Goal: Book appointment/travel/reservation

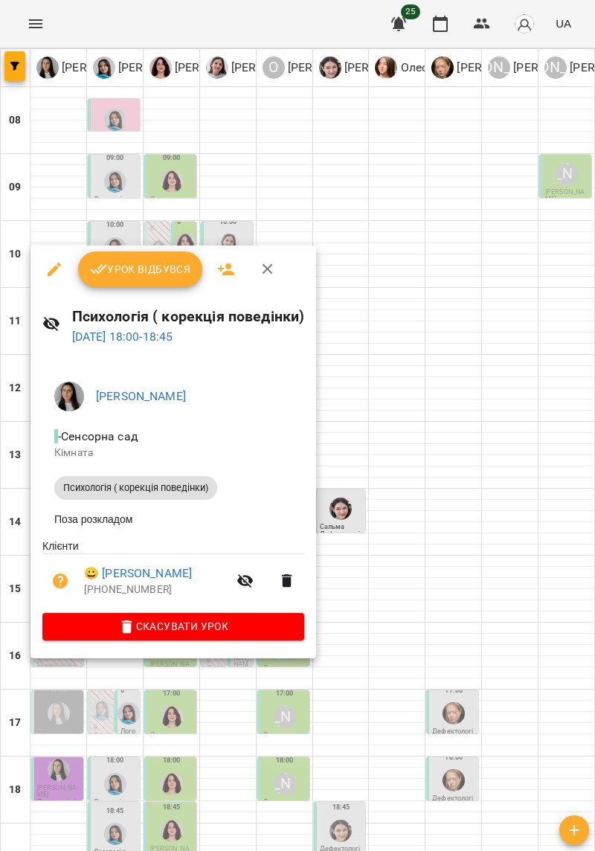
click at [538, 443] on div at bounding box center [297, 425] width 595 height 851
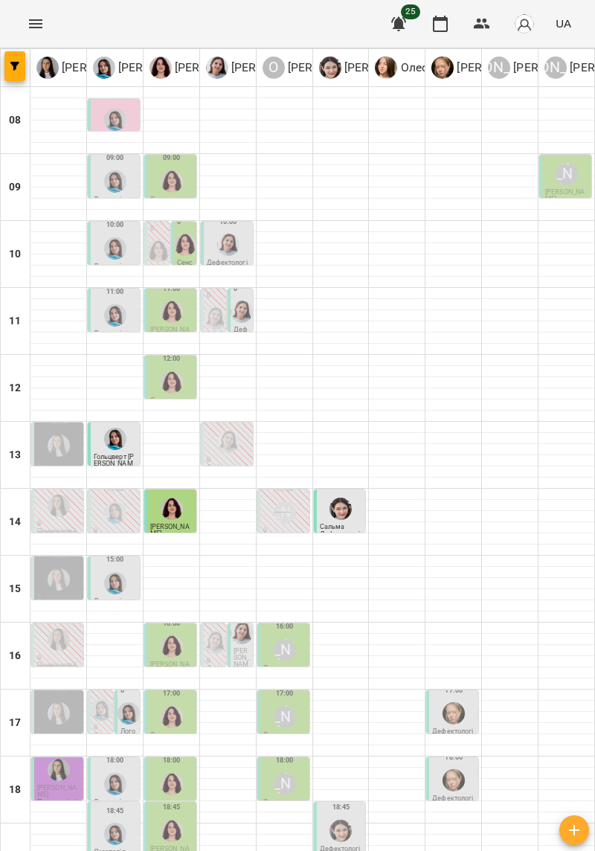
click at [164, 175] on img "Ольга Крикун" at bounding box center [172, 181] width 22 height 22
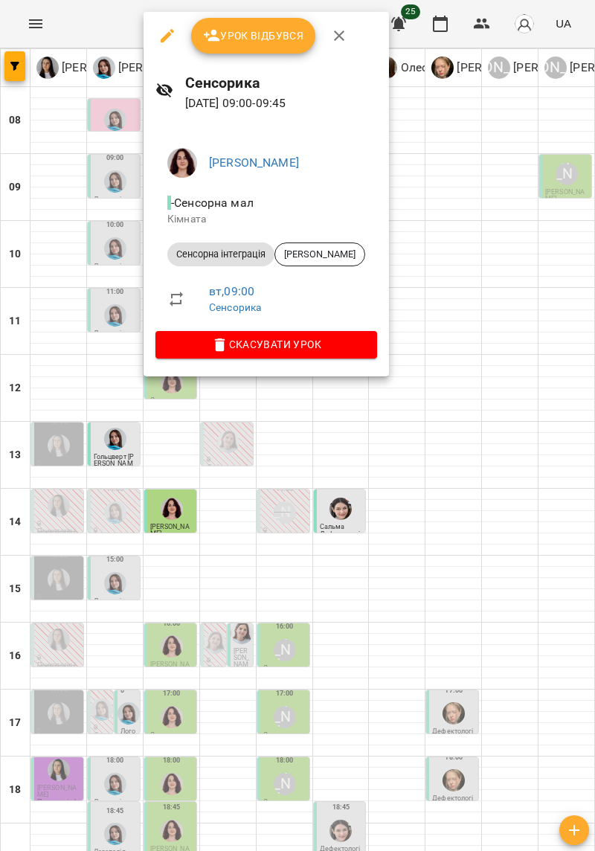
click at [524, 603] on div at bounding box center [297, 425] width 595 height 851
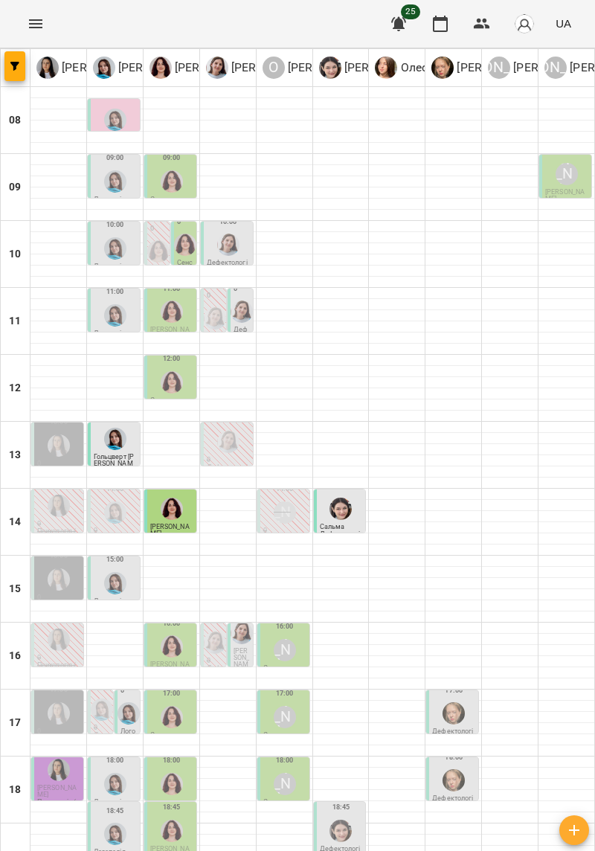
click at [179, 256] on div at bounding box center [185, 245] width 28 height 28
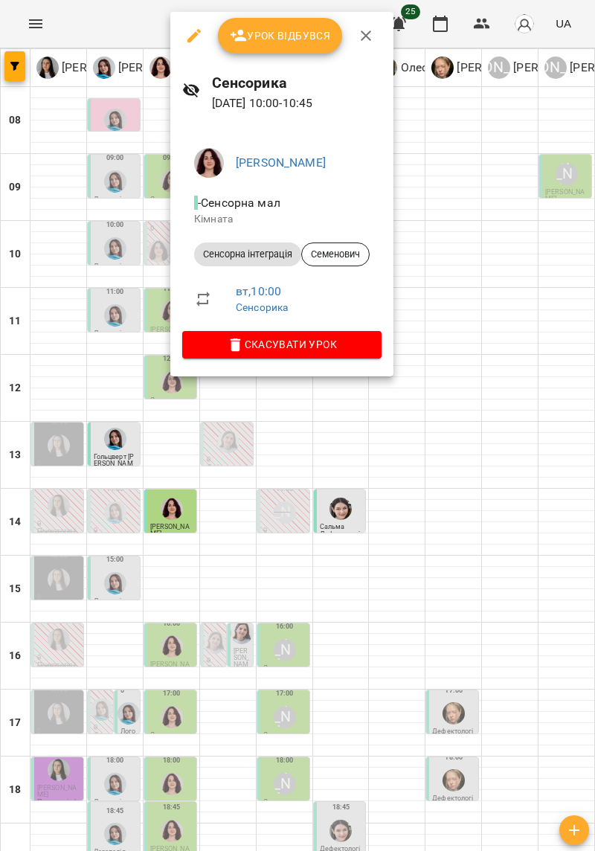
click at [527, 635] on div at bounding box center [297, 425] width 595 height 851
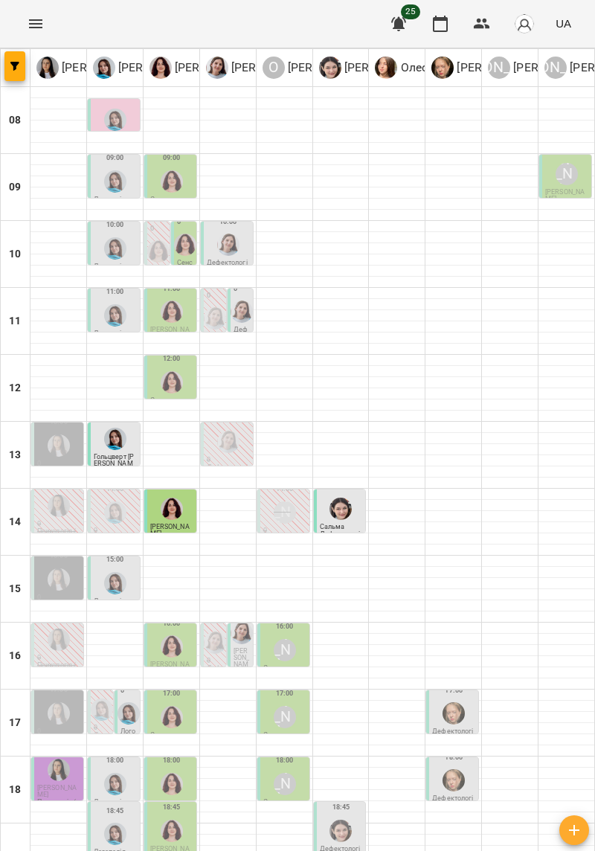
click at [242, 315] on img "Дарія Тріпадуш" at bounding box center [242, 311] width 22 height 22
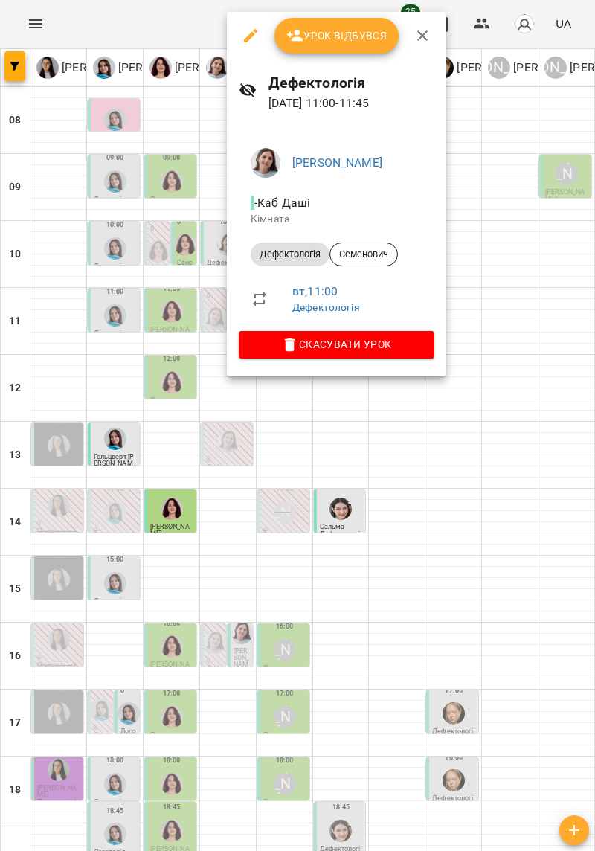
click at [524, 640] on div at bounding box center [297, 425] width 595 height 851
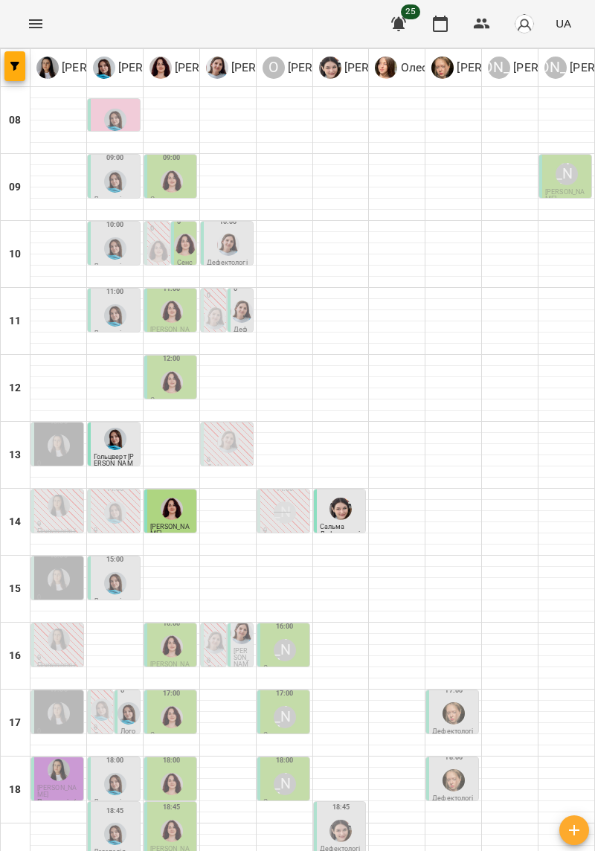
click at [164, 314] on img "Ольга Крикун" at bounding box center [172, 311] width 22 height 22
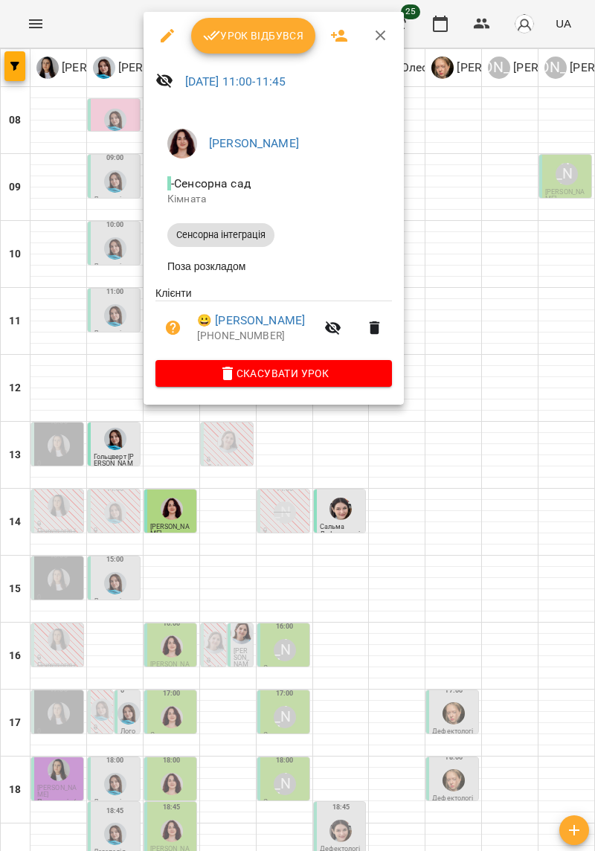
click at [530, 646] on div at bounding box center [297, 425] width 595 height 851
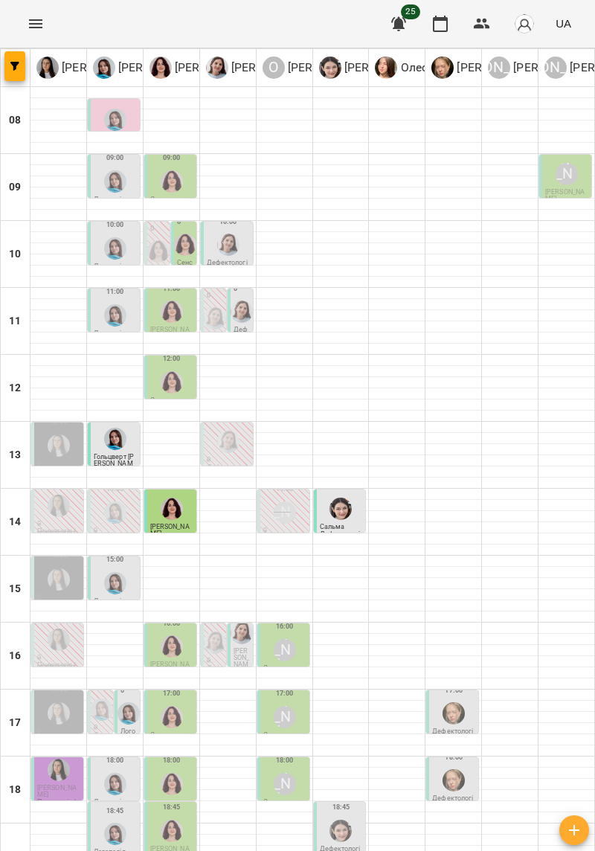
click at [165, 381] on img "Ольга Крикун" at bounding box center [172, 382] width 22 height 22
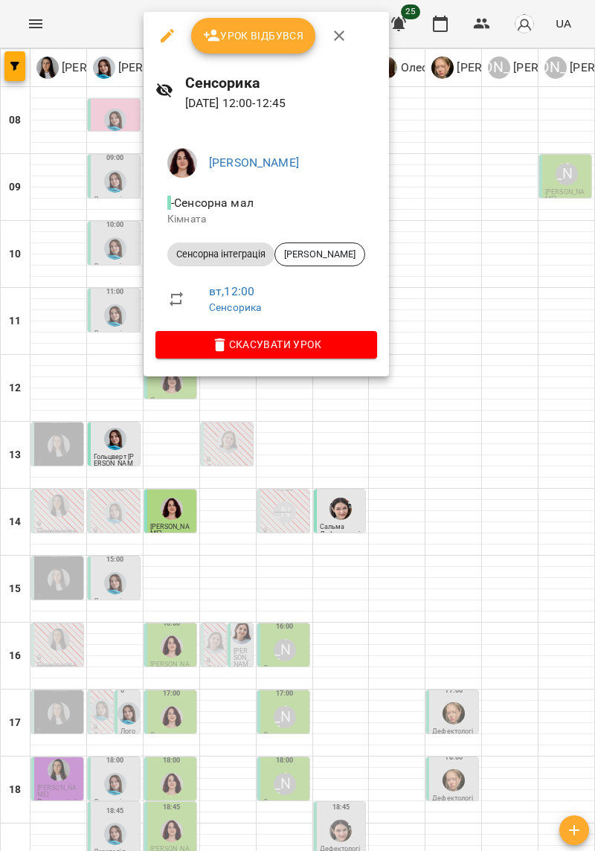
click at [522, 649] on div at bounding box center [297, 425] width 595 height 851
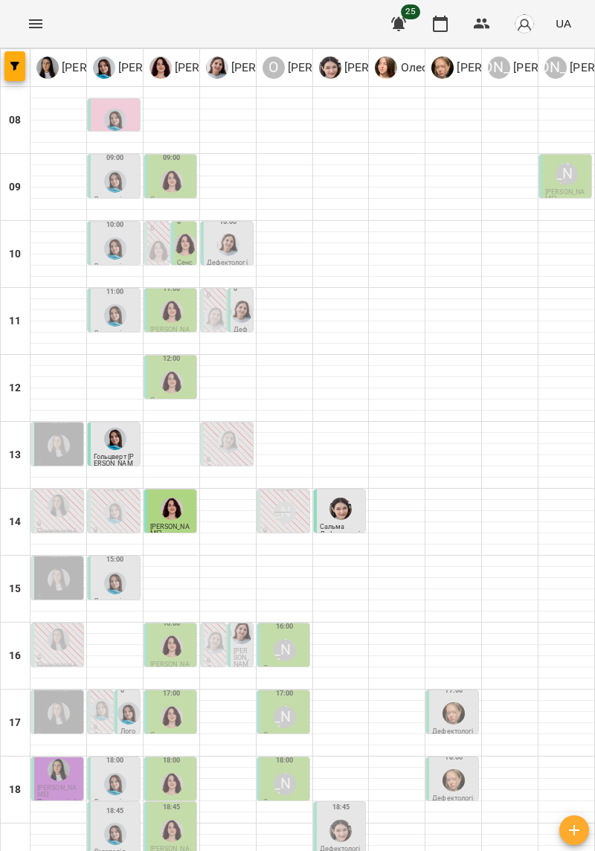
click at [112, 317] on img "Тетяна Хомин" at bounding box center [115, 315] width 22 height 22
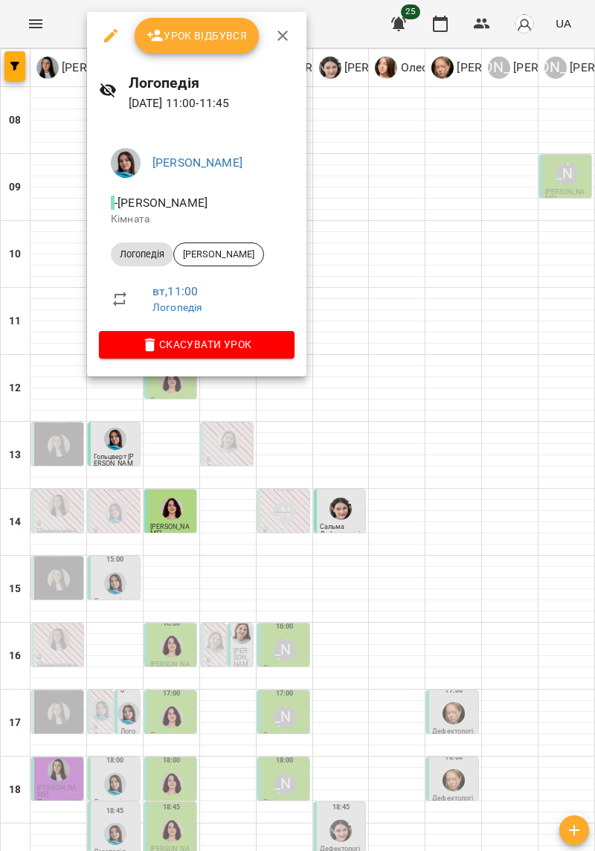
click at [521, 653] on div at bounding box center [297, 425] width 595 height 851
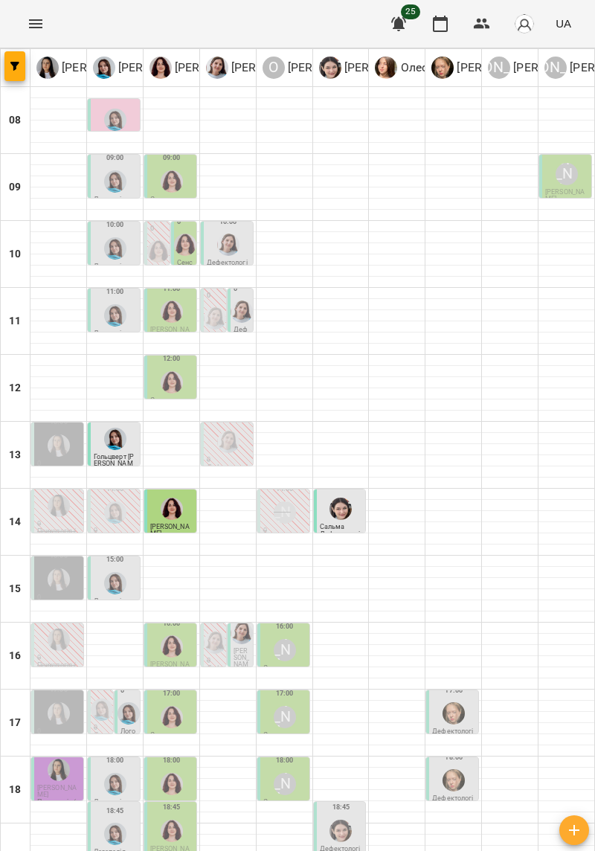
click at [164, 318] on img "Ольга Крикун" at bounding box center [172, 311] width 22 height 22
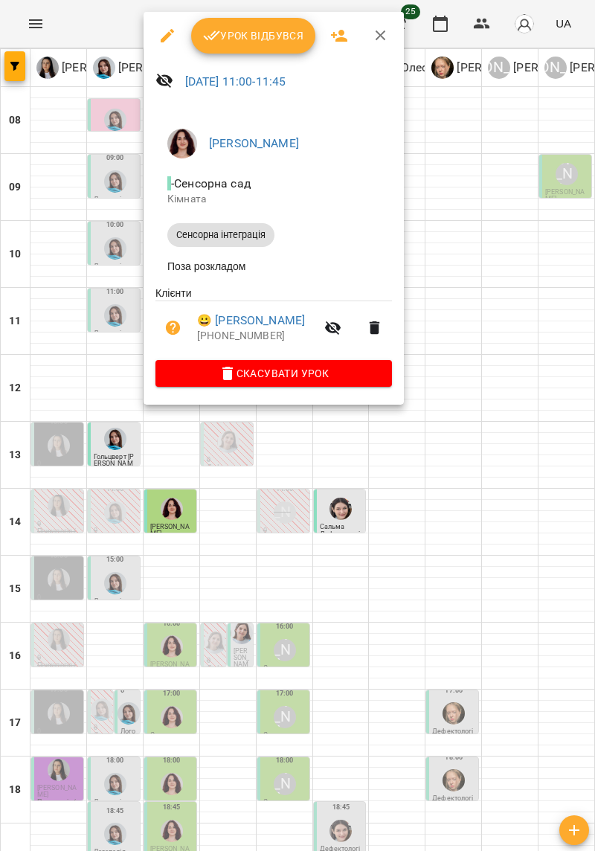
click at [521, 665] on div at bounding box center [297, 425] width 595 height 851
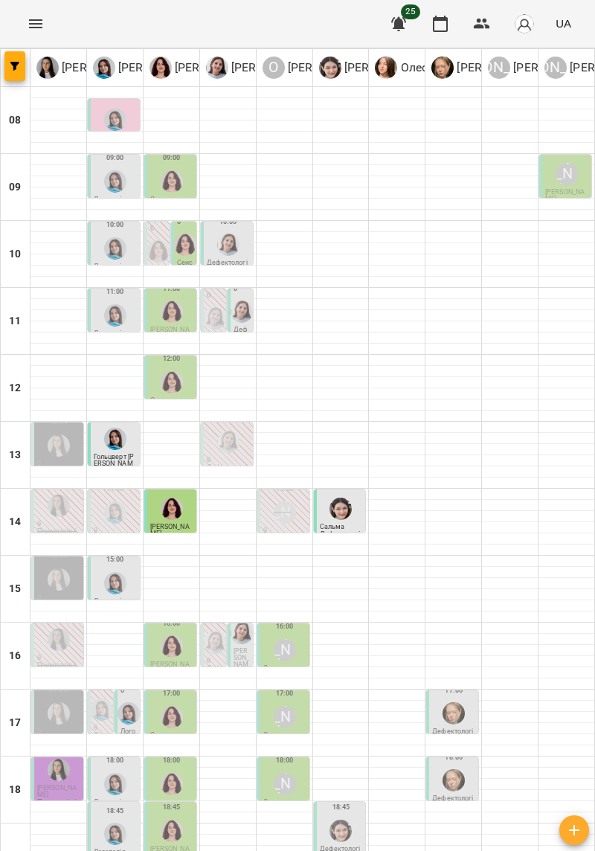
click at [113, 450] on img "Тетяна Хомин" at bounding box center [115, 439] width 22 height 22
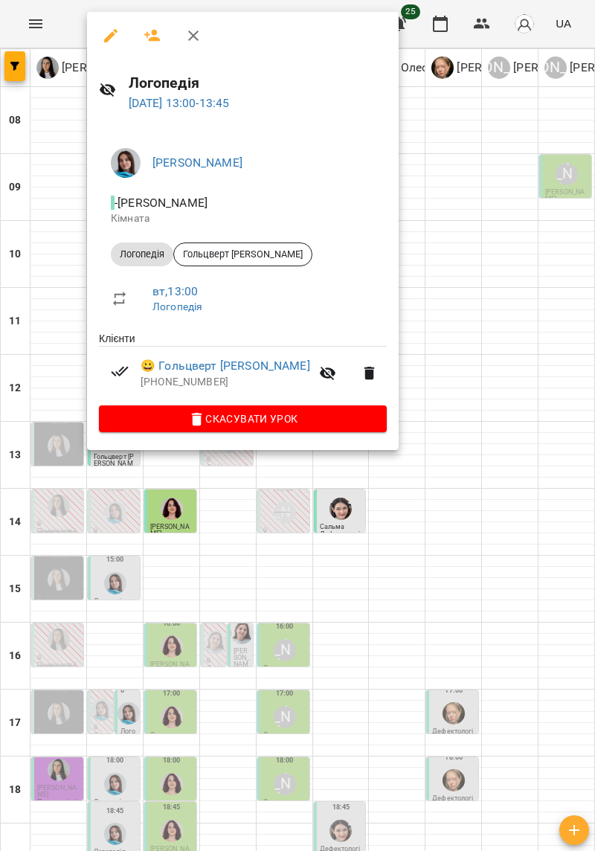
click at [498, 648] on div at bounding box center [297, 425] width 595 height 851
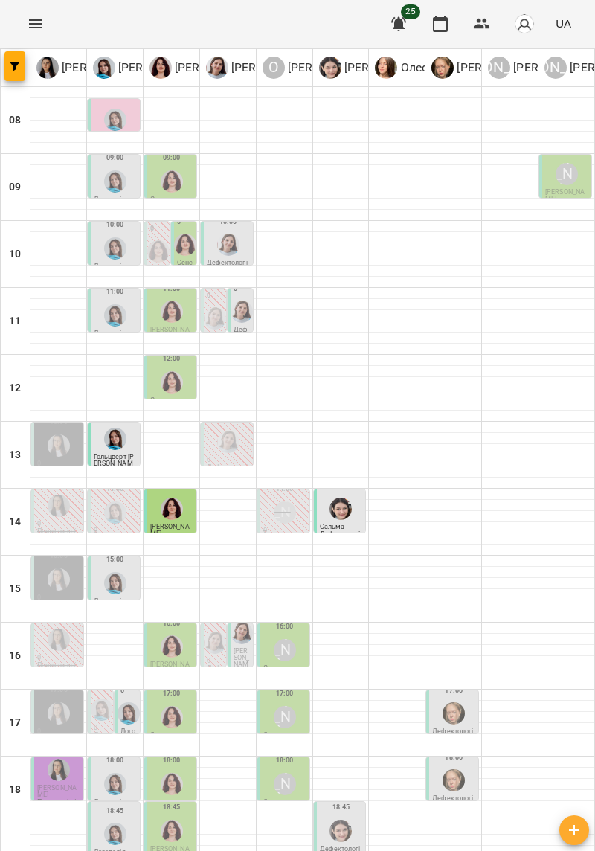
click at [220, 450] on div at bounding box center [228, 442] width 28 height 28
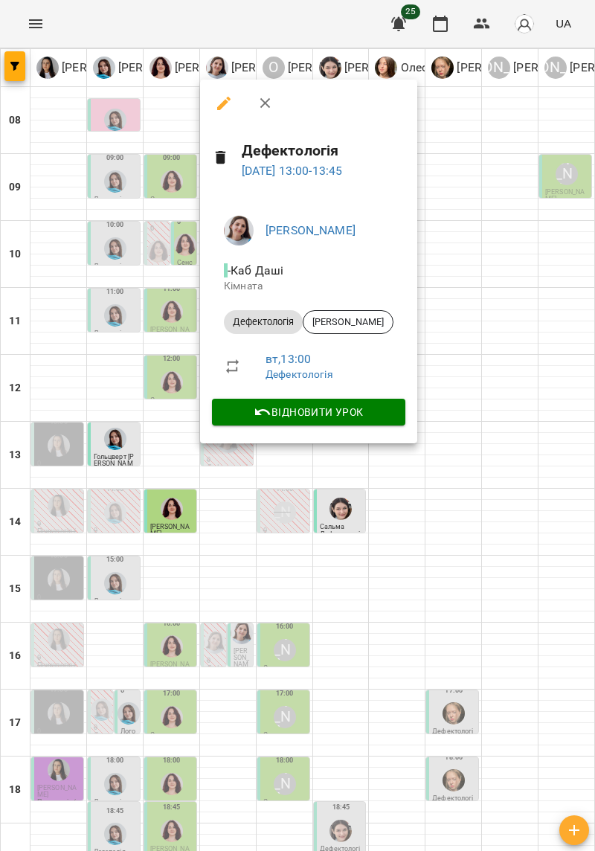
click at [501, 650] on div at bounding box center [297, 425] width 595 height 851
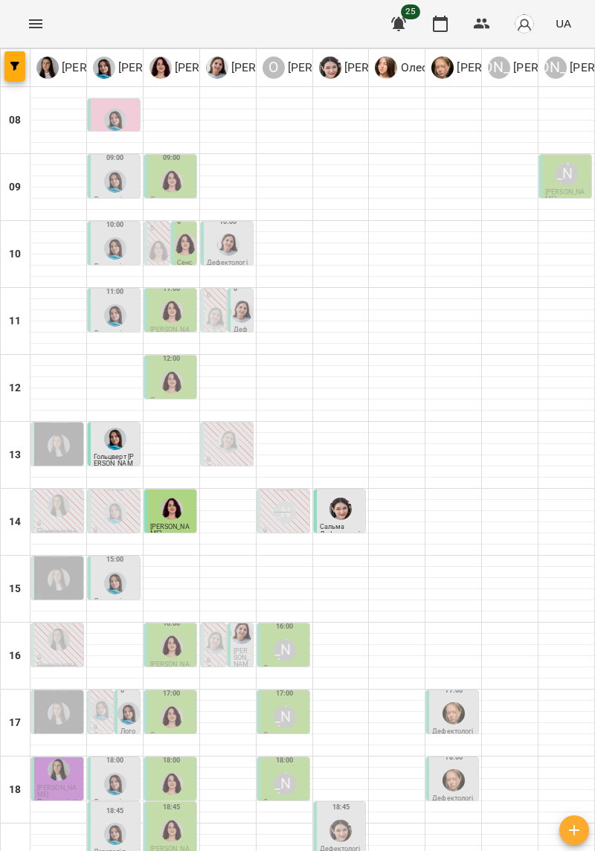
click at [4, 550] on div "14" at bounding box center [16, 522] width 30 height 67
click at [521, 633] on div at bounding box center [510, 633] width 56 height 1
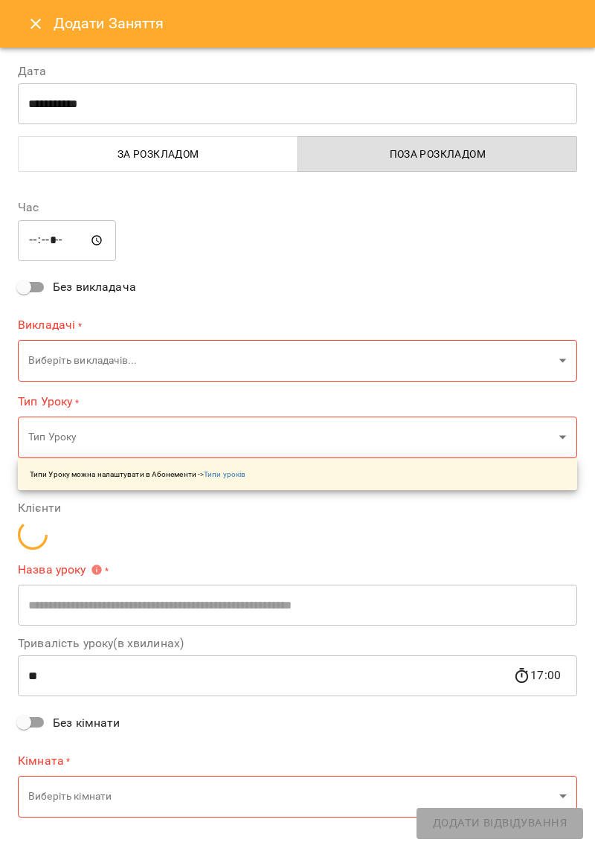
click at [42, 24] on icon "Close" at bounding box center [36, 24] width 18 height 18
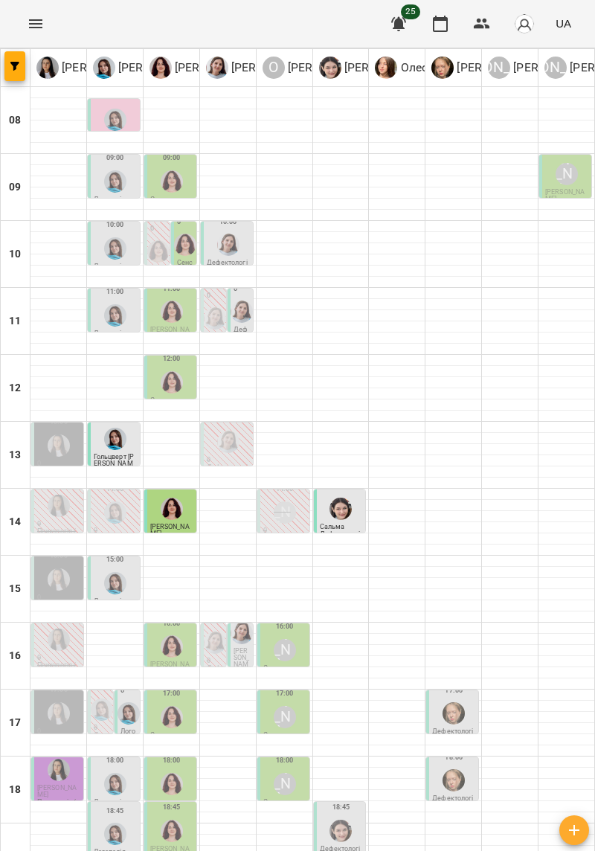
scroll to position [122, 0]
click at [216, 631] on img "Дарія Тріпадуш" at bounding box center [215, 642] width 22 height 22
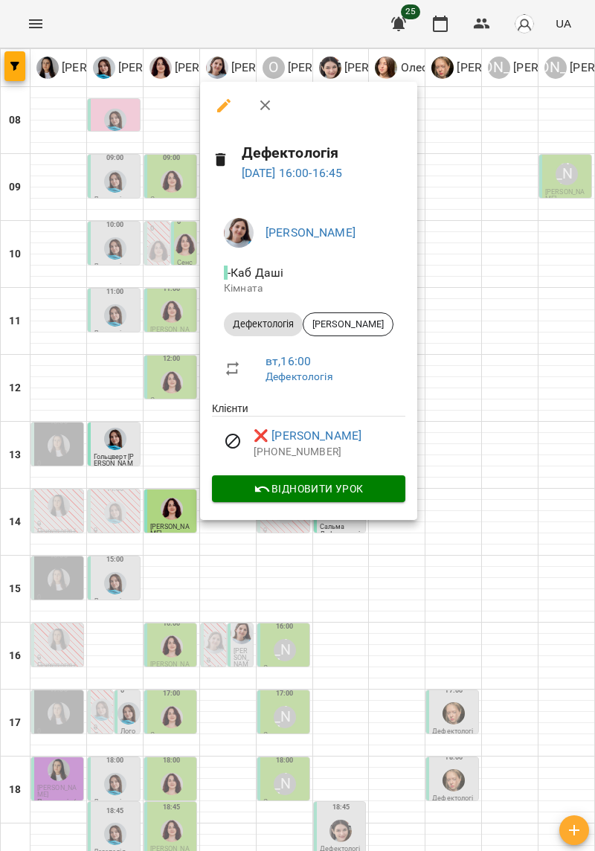
click at [521, 522] on div at bounding box center [297, 425] width 595 height 851
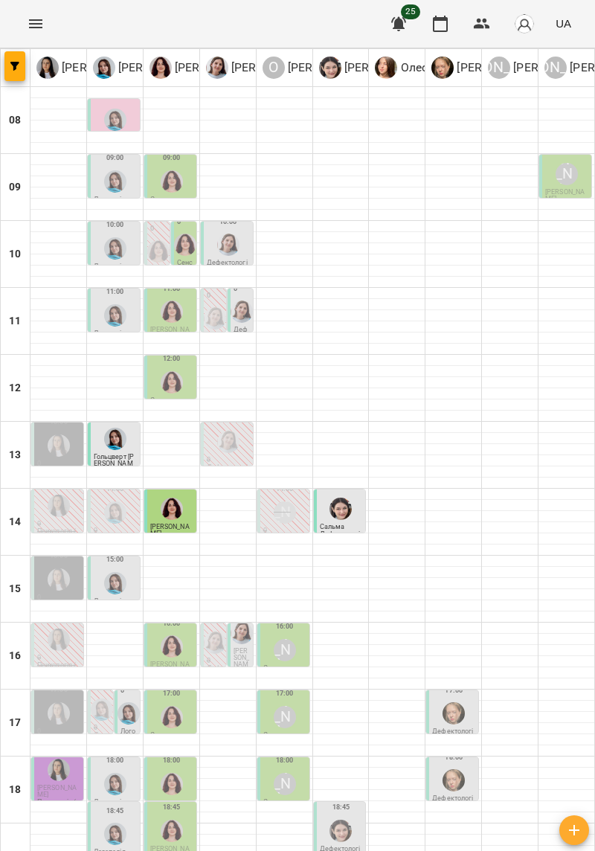
click at [234, 647] on span "Горогоцький Устим" at bounding box center [242, 661] width 16 height 28
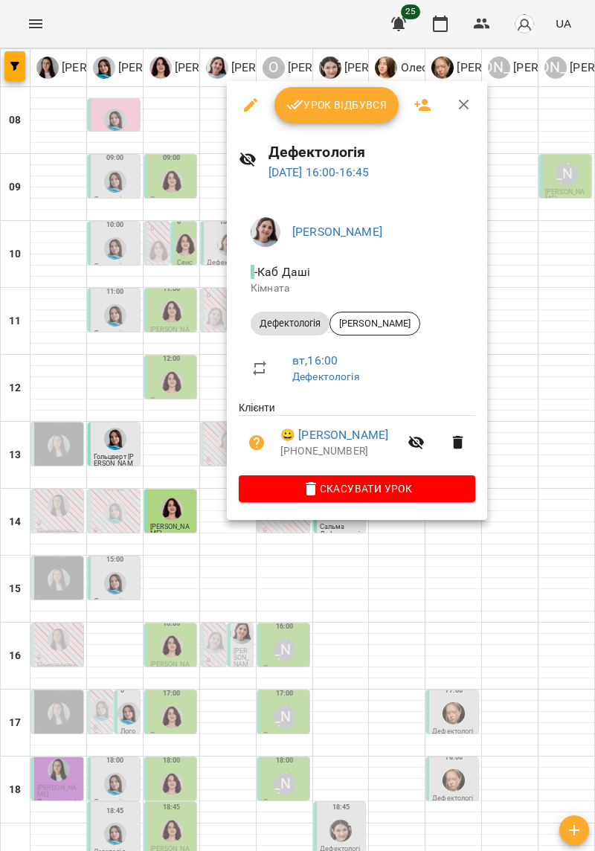
click at [545, 562] on div at bounding box center [297, 425] width 595 height 851
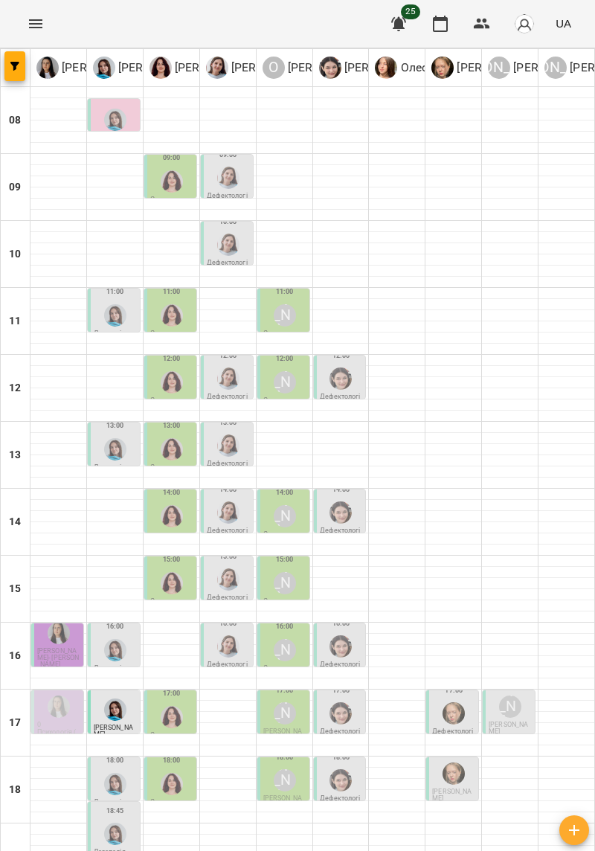
scroll to position [0, 0]
click at [3, 414] on div "12" at bounding box center [16, 388] width 30 height 67
click at [106, 639] on img "Тетяна Хомин" at bounding box center [115, 650] width 22 height 22
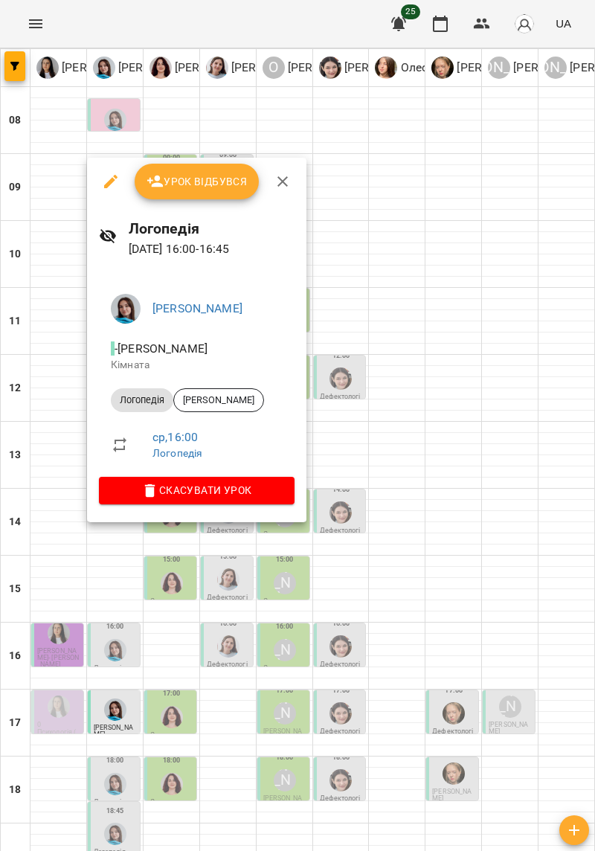
click at [536, 494] on div at bounding box center [297, 425] width 595 height 851
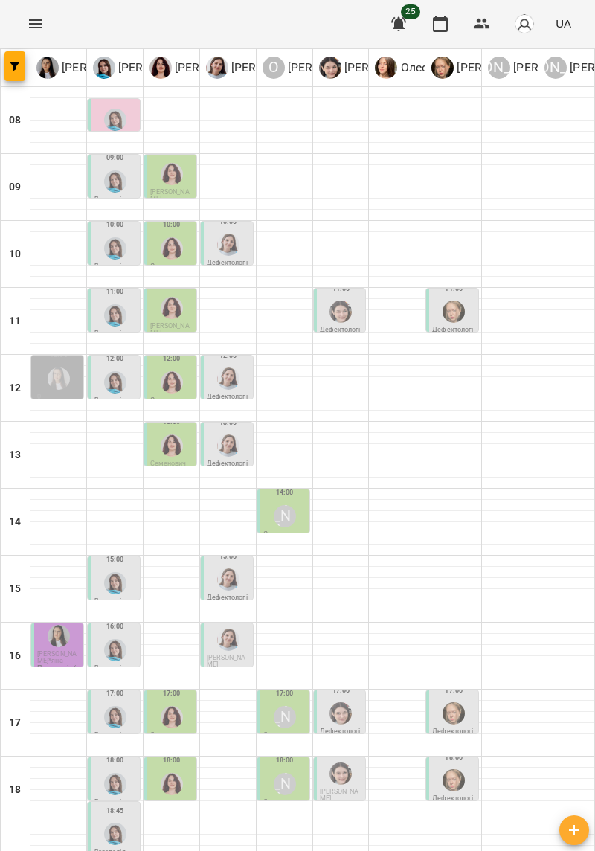
scroll to position [0, 0]
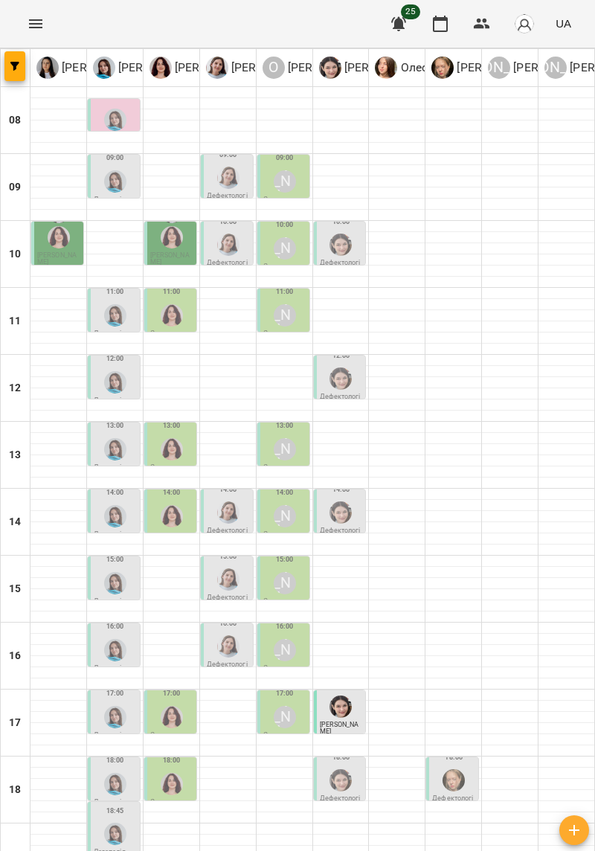
click at [274, 184] on div "[PERSON_NAME]" at bounding box center [285, 181] width 22 height 22
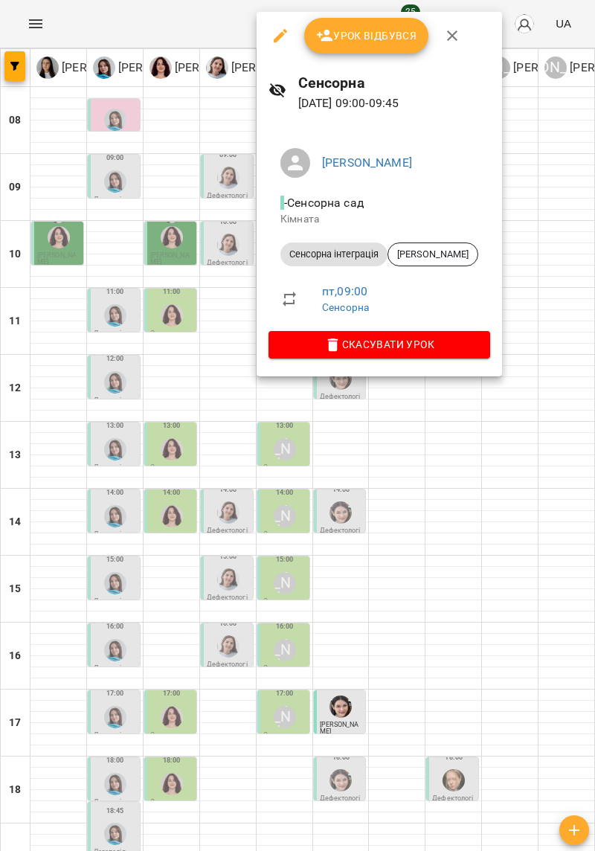
click at [498, 536] on div at bounding box center [297, 425] width 595 height 851
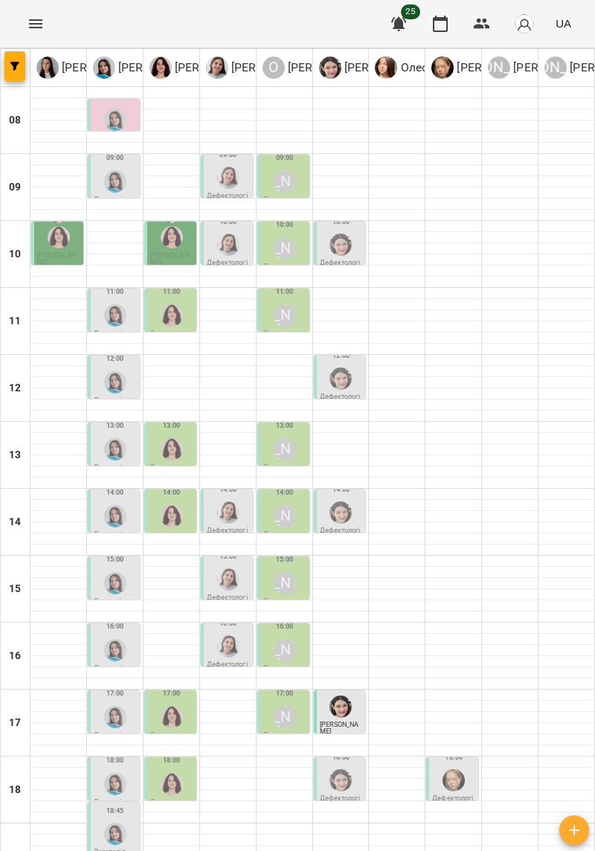
click at [284, 256] on div "[PERSON_NAME]" at bounding box center [285, 248] width 22 height 22
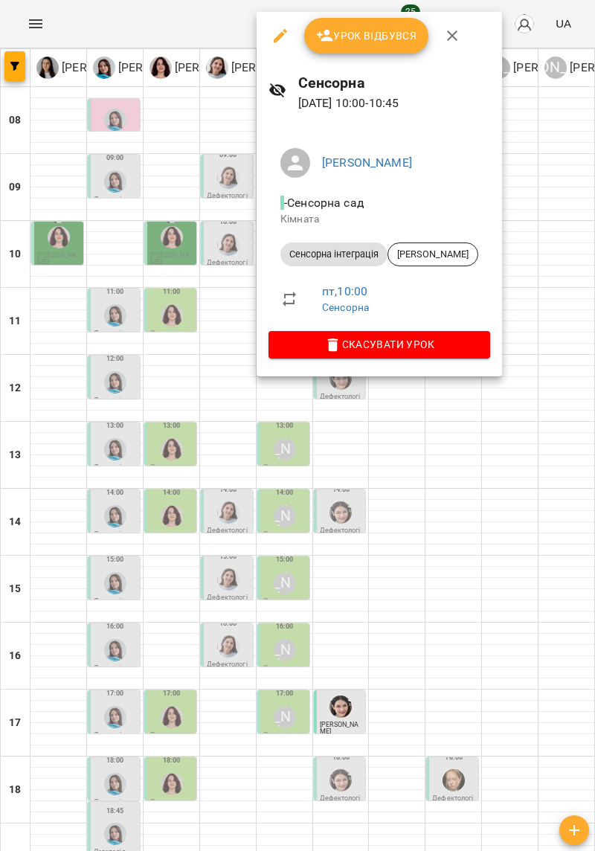
click at [507, 602] on div at bounding box center [297, 425] width 595 height 851
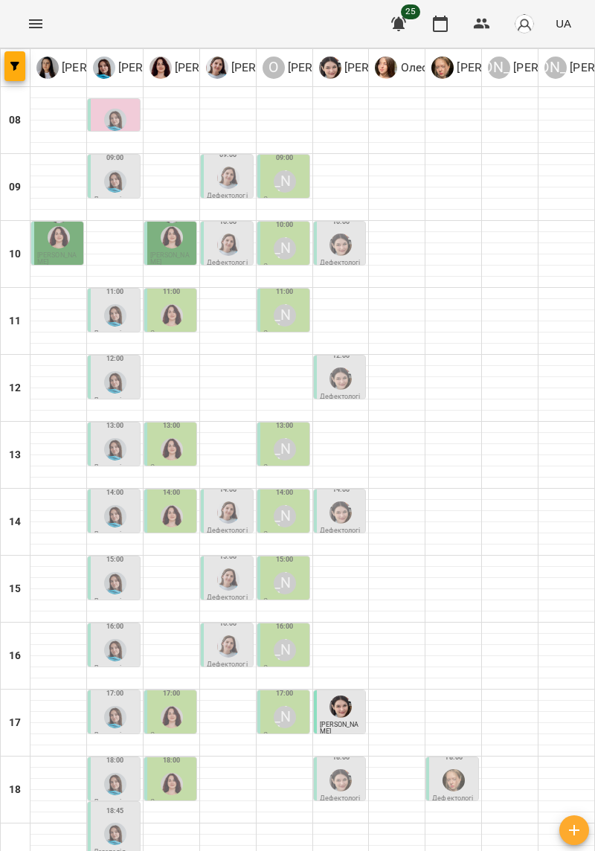
click at [272, 318] on div "[PERSON_NAME]" at bounding box center [285, 315] width 28 height 28
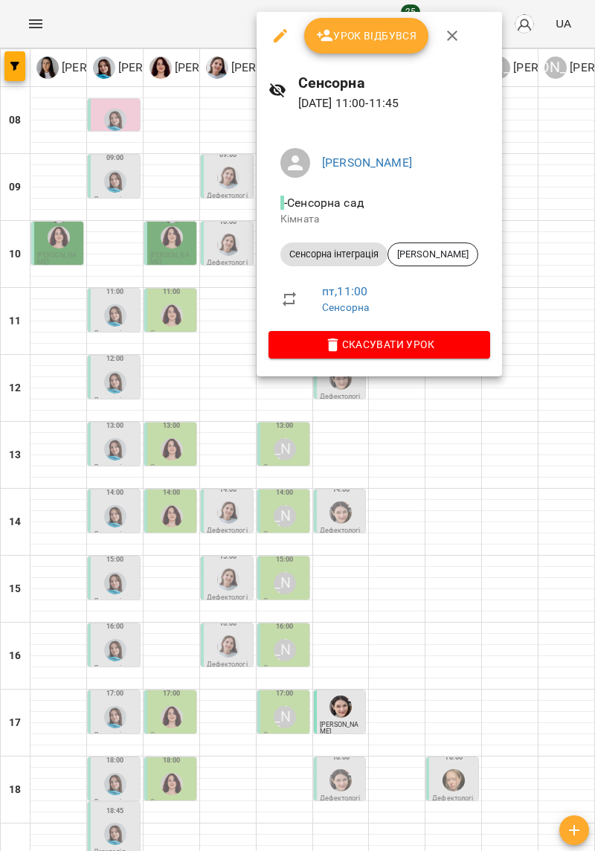
click at [515, 605] on div at bounding box center [297, 425] width 595 height 851
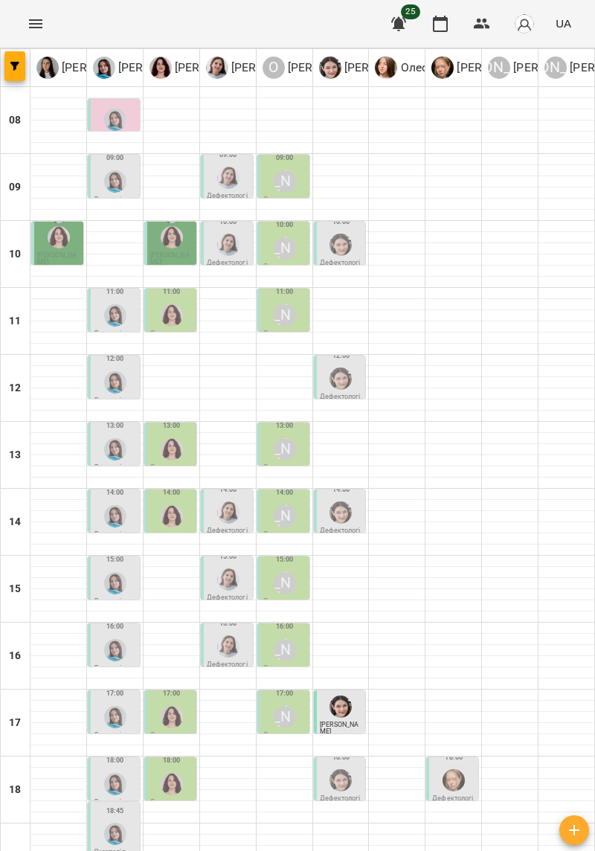
click at [0, 605] on div "Ірина Керівник Тетяна Хомин Ольга Крикун Дарія Тріпадуш О Олександр Шикін Софія…" at bounding box center [297, 469] width 595 height 842
click at [281, 455] on div "[PERSON_NAME]" at bounding box center [285, 449] width 22 height 22
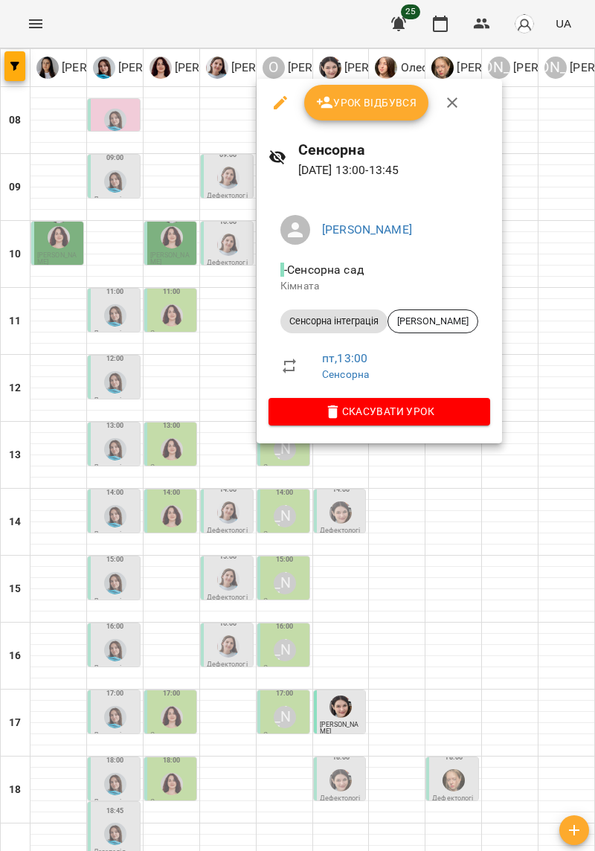
click at [498, 501] on div at bounding box center [297, 425] width 595 height 851
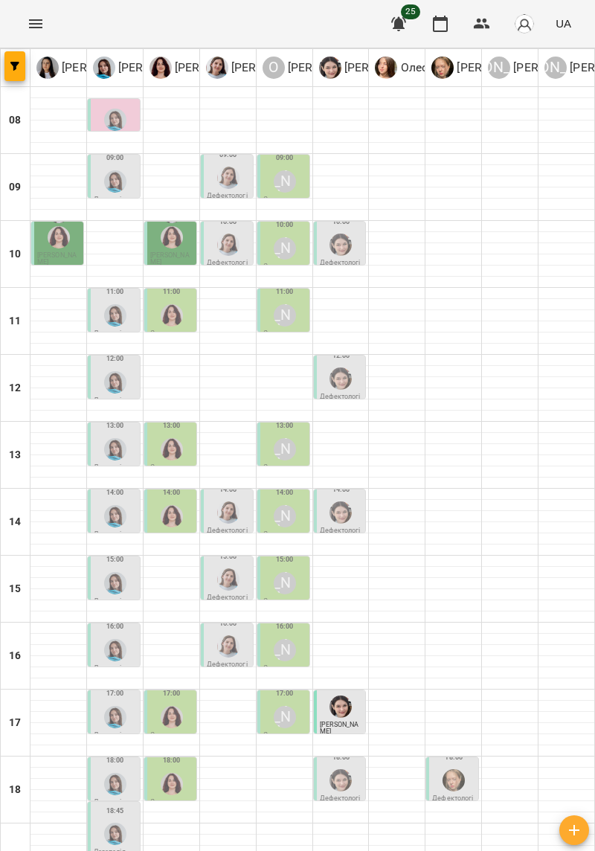
click at [283, 525] on div "[PERSON_NAME]" at bounding box center [285, 516] width 22 height 22
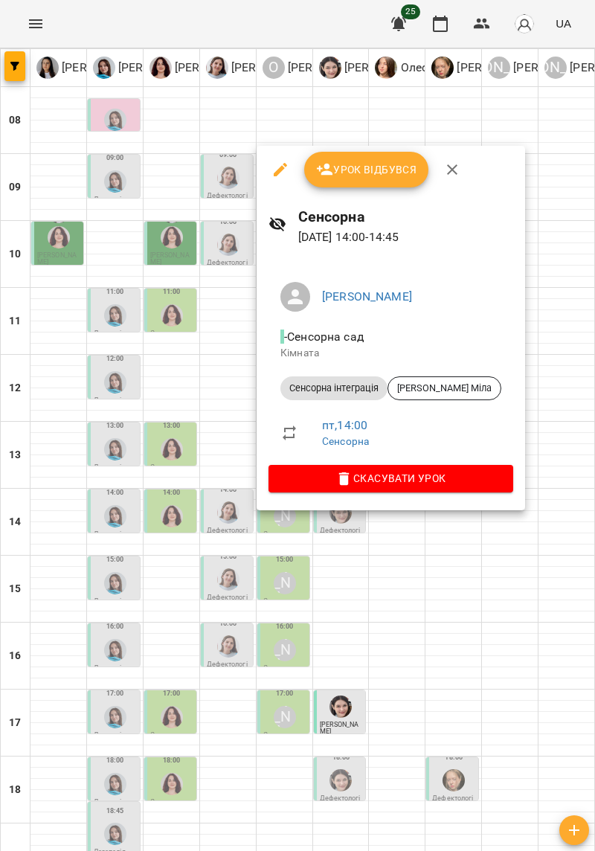
click at [435, 619] on div at bounding box center [297, 425] width 595 height 851
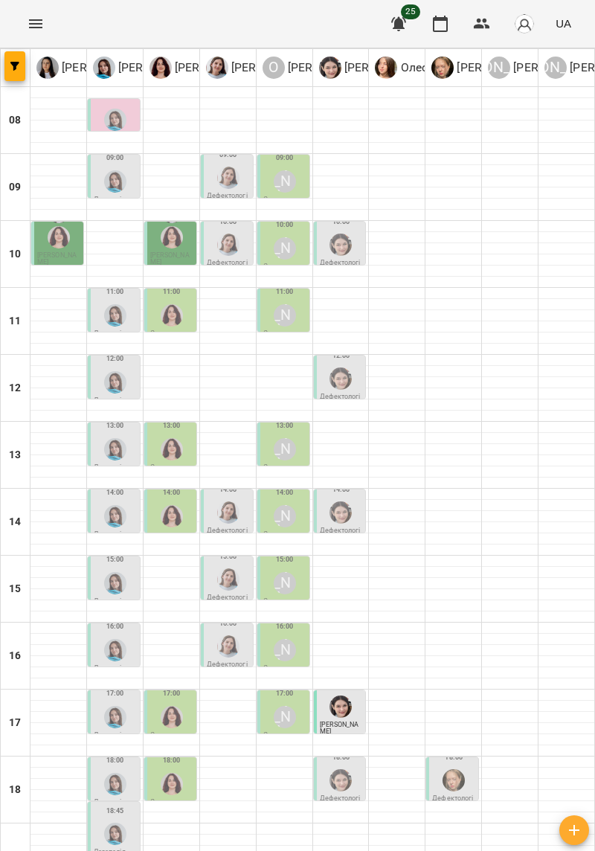
click at [293, 567] on div "15:00 Олександр Шикін" at bounding box center [284, 573] width 43 height 46
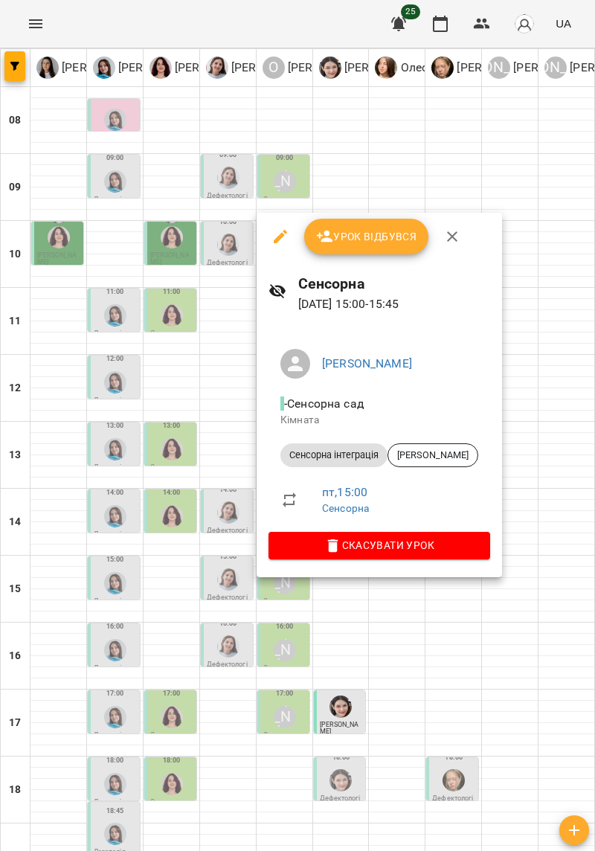
click at [464, 640] on div at bounding box center [297, 425] width 595 height 851
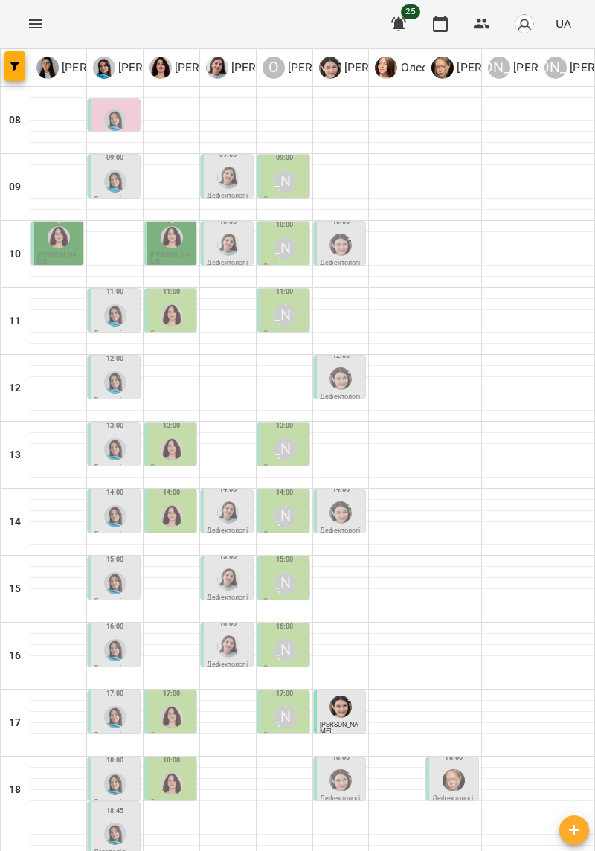
click at [277, 643] on div "[PERSON_NAME]" at bounding box center [285, 650] width 22 height 22
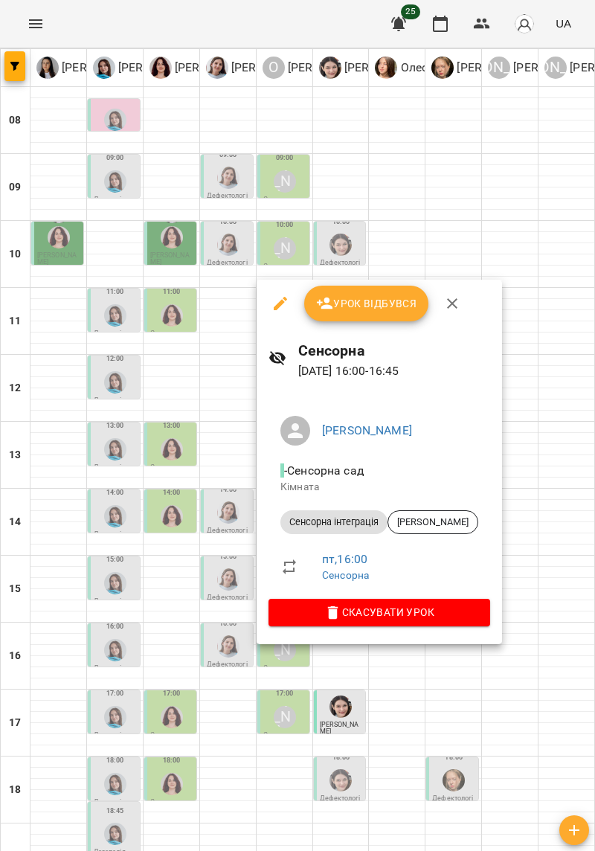
click at [458, 692] on div at bounding box center [297, 425] width 595 height 851
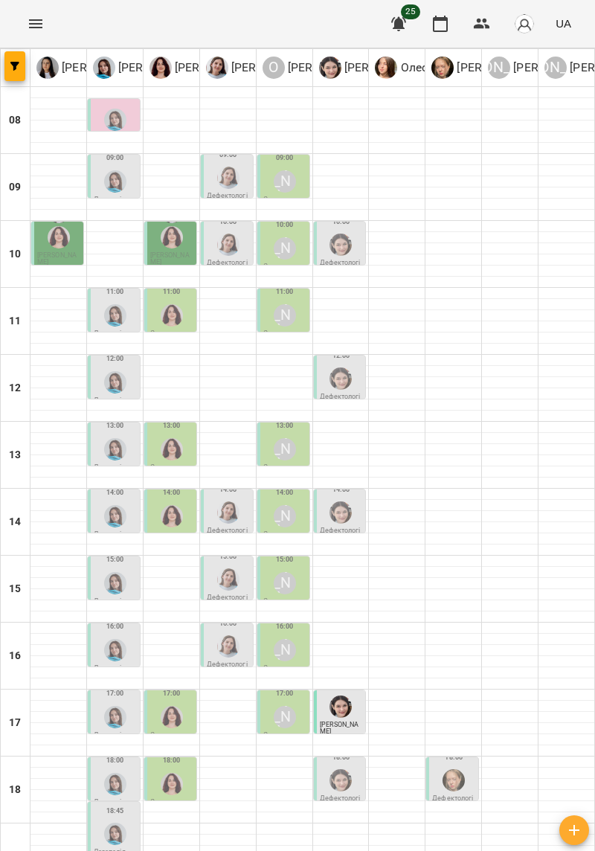
click at [292, 698] on label "17:00" at bounding box center [285, 693] width 18 height 10
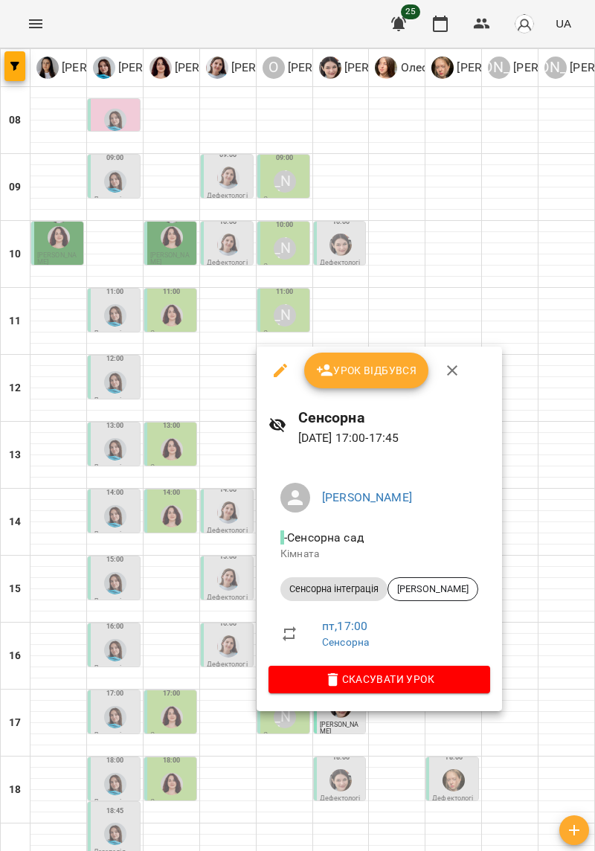
click at [533, 454] on div at bounding box center [297, 425] width 595 height 851
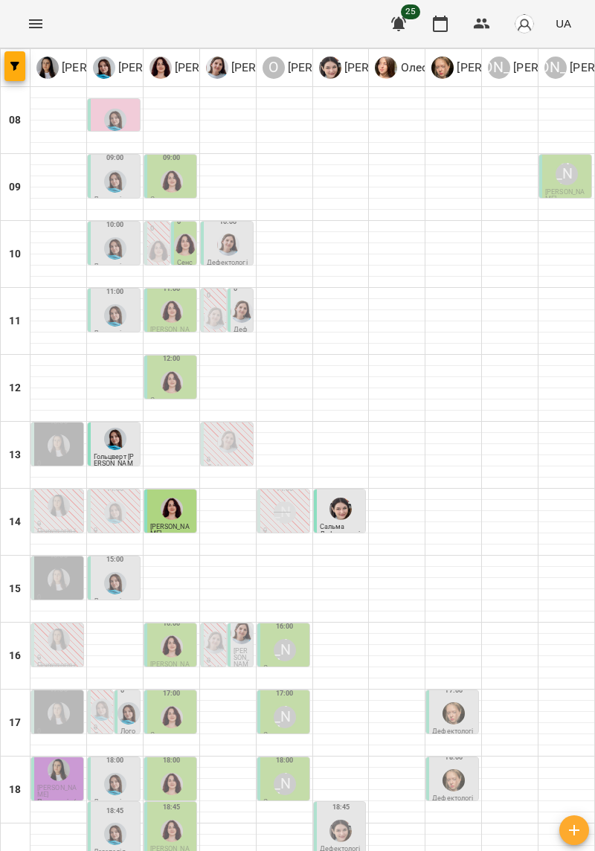
click at [27, 30] on icon "Menu" at bounding box center [36, 24] width 18 height 18
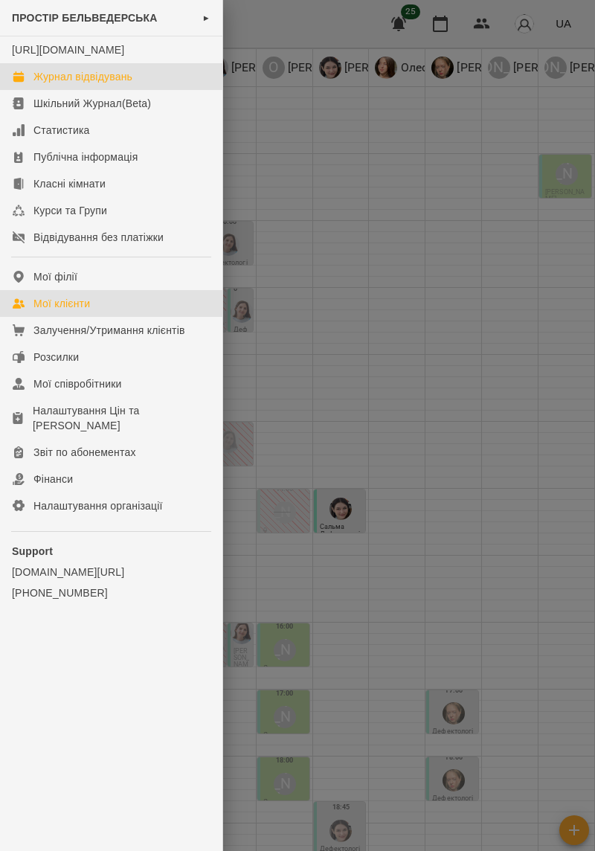
click at [57, 306] on link "Мої клієнти" at bounding box center [111, 303] width 222 height 27
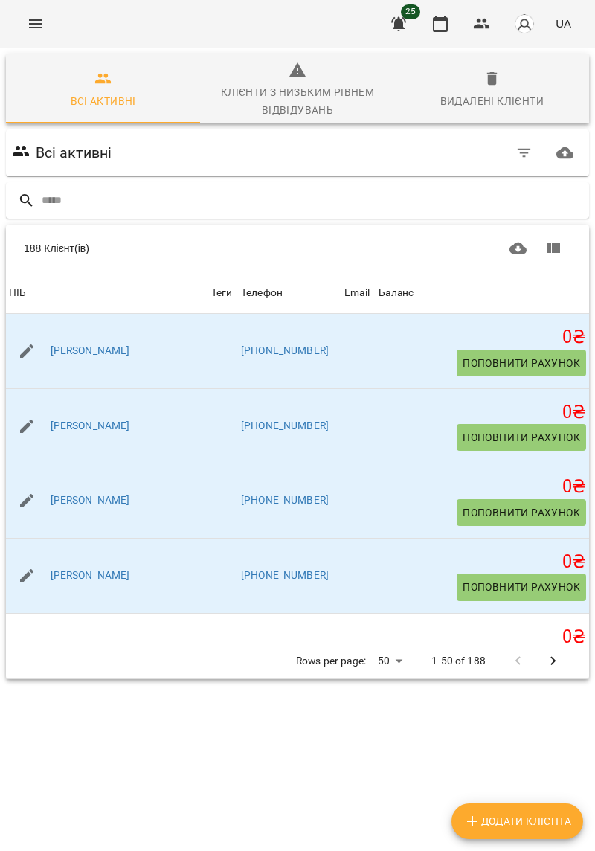
click at [26, 20] on button "Menu" at bounding box center [36, 24] width 36 height 36
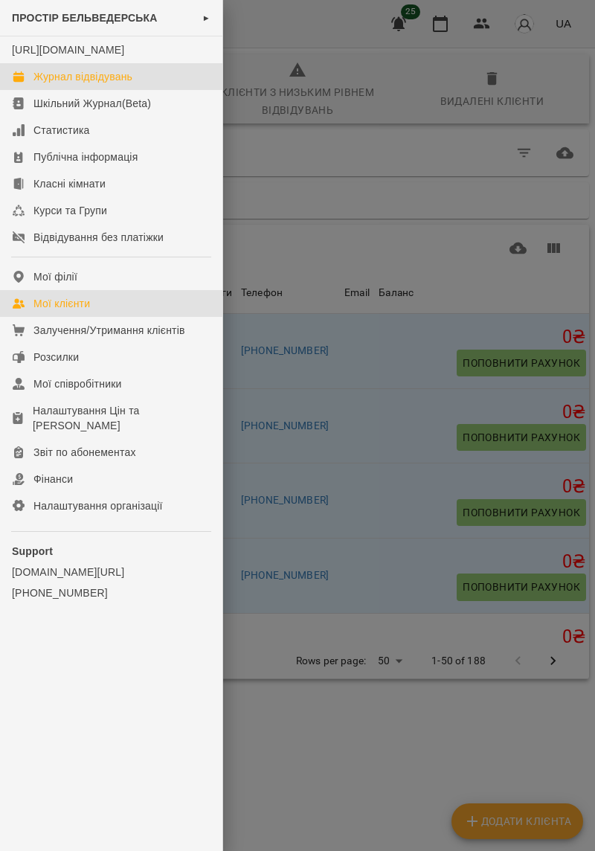
click at [40, 84] on div "Журнал відвідувань" at bounding box center [82, 76] width 99 height 15
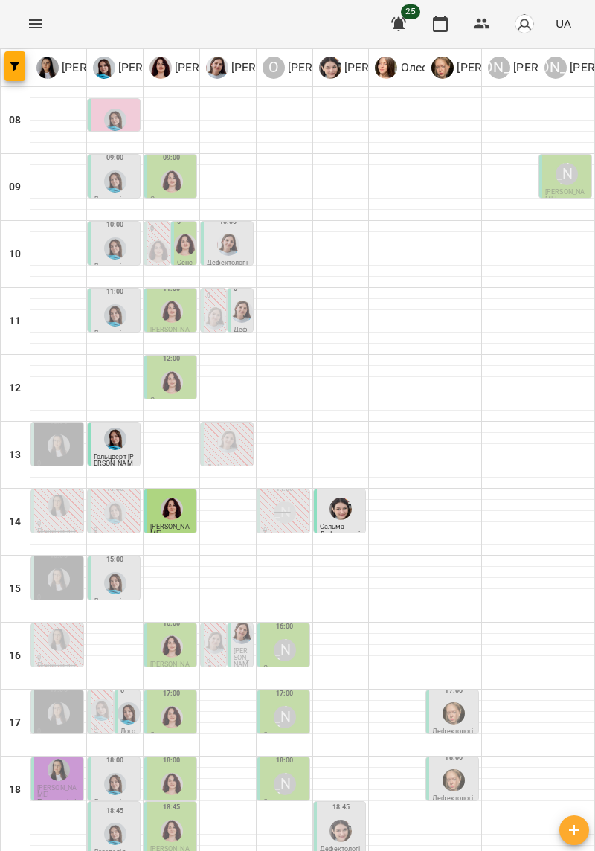
click at [28, 18] on icon "Menu" at bounding box center [36, 24] width 18 height 18
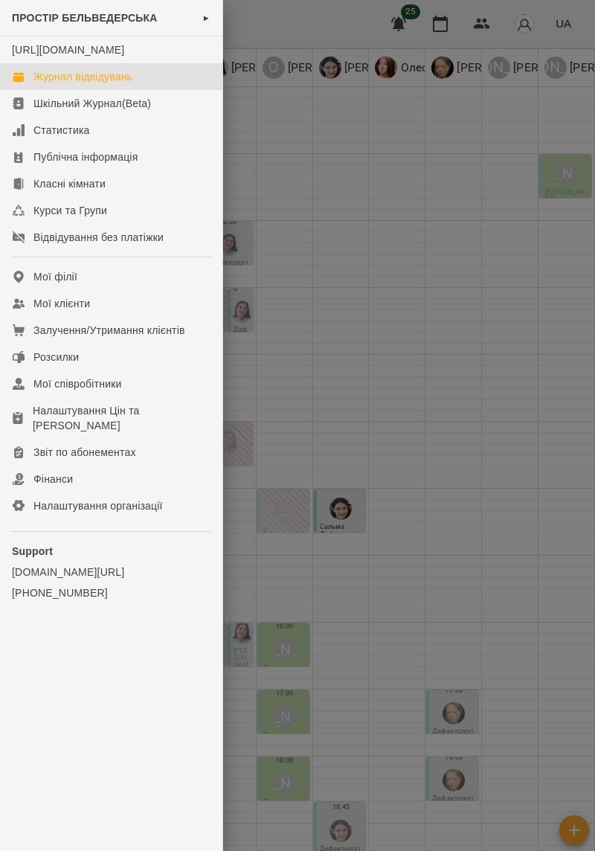
click at [109, 16] on span "ПРОСТІР БЕЛЬВЕДЕРСЬКА" at bounding box center [85, 18] width 146 height 12
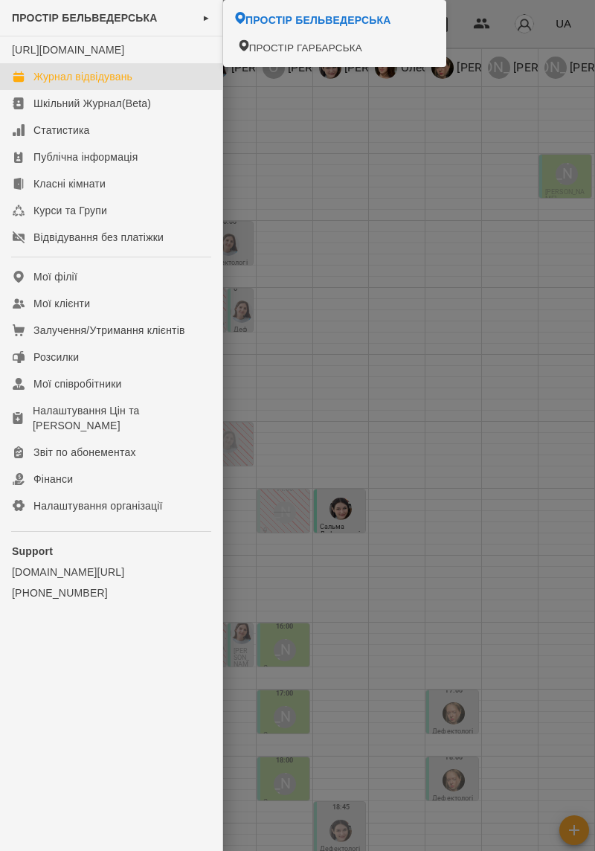
click at [269, 57] on li "ПРОСТІР ГАРБАРСЬКА" at bounding box center [335, 47] width 214 height 27
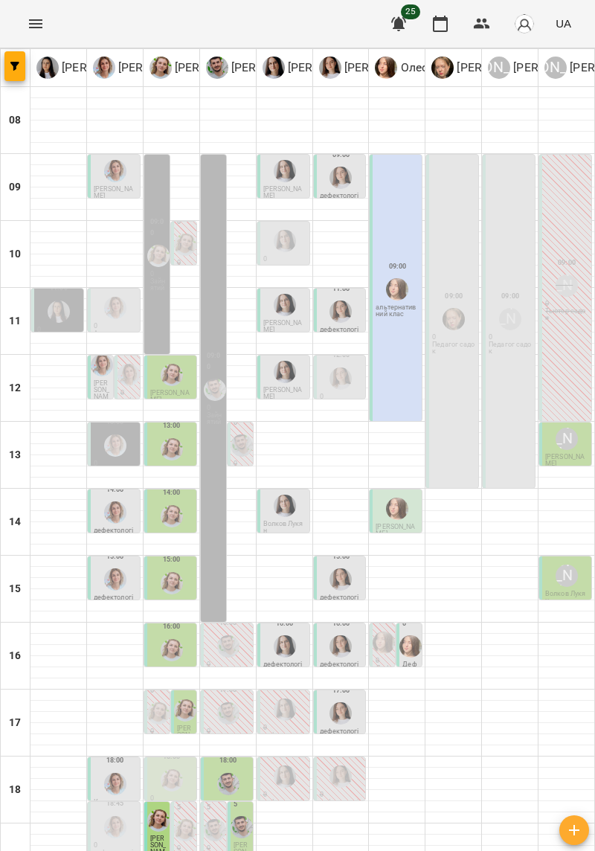
scroll to position [122, 0]
click at [168, 769] on img "Олена Савків" at bounding box center [172, 780] width 22 height 22
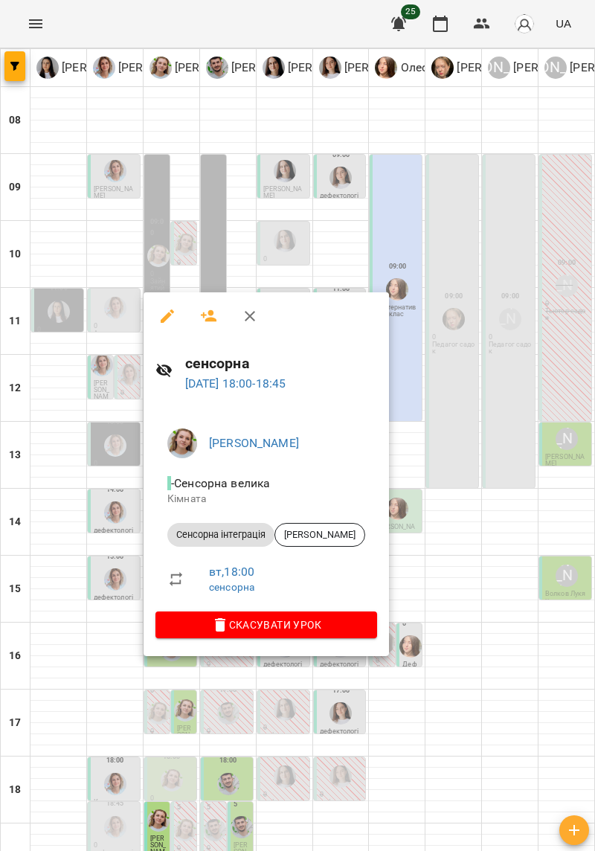
click at [519, 658] on div at bounding box center [297, 425] width 595 height 851
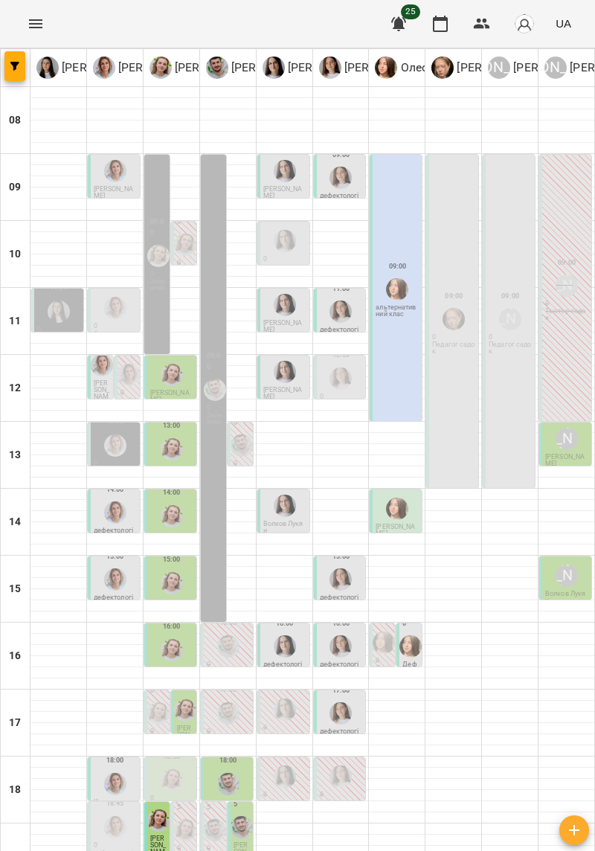
click at [180, 699] on img "Олена Савків" at bounding box center [185, 710] width 22 height 22
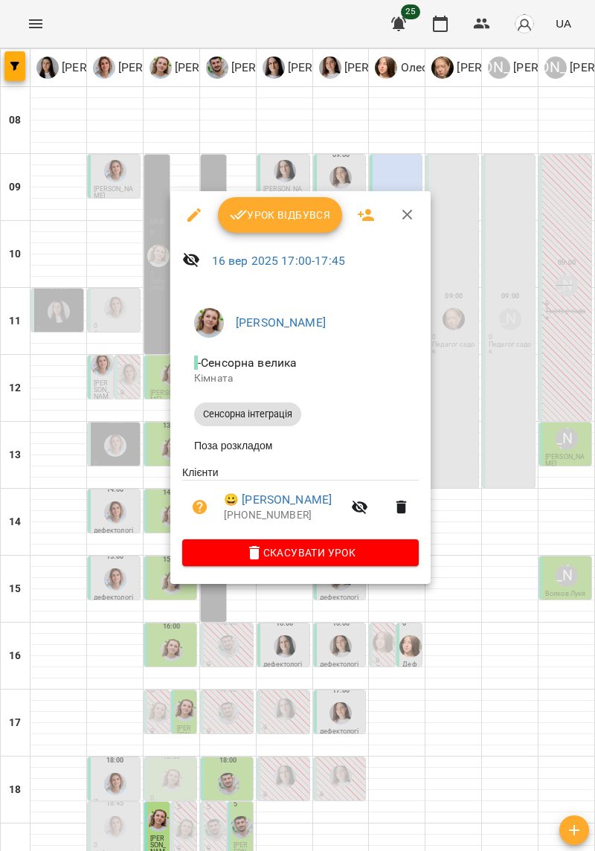
click at [516, 655] on div at bounding box center [297, 425] width 595 height 851
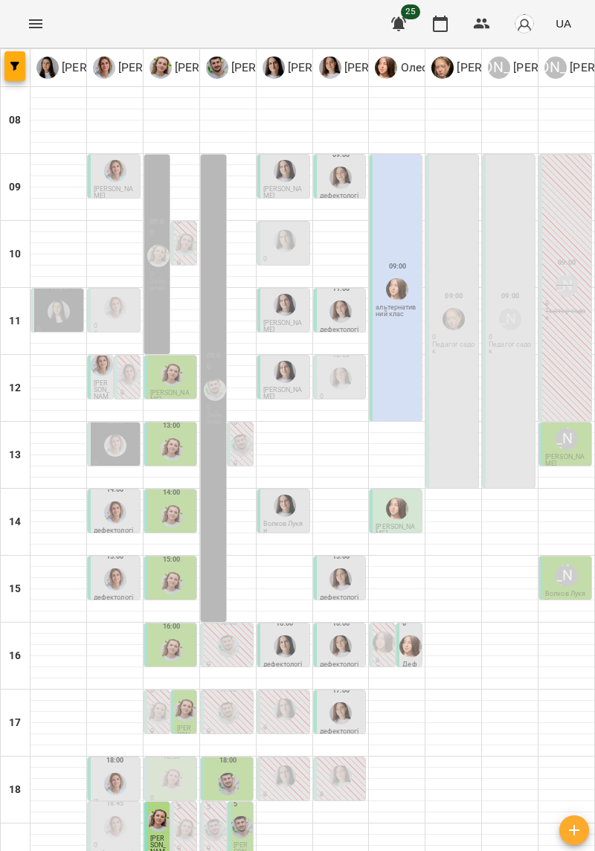
scroll to position [116, 0]
click at [524, 756] on div at bounding box center [510, 761] width 56 height 11
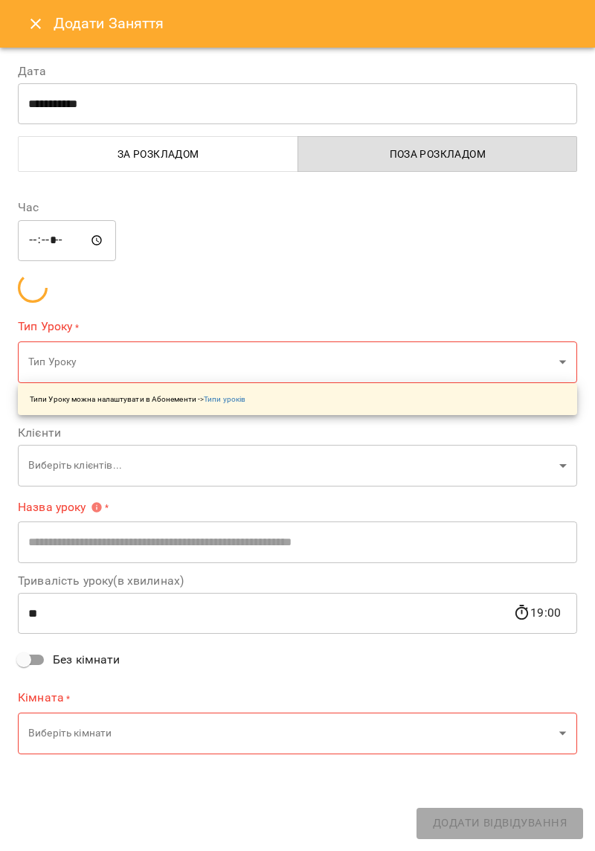
type input "**********"
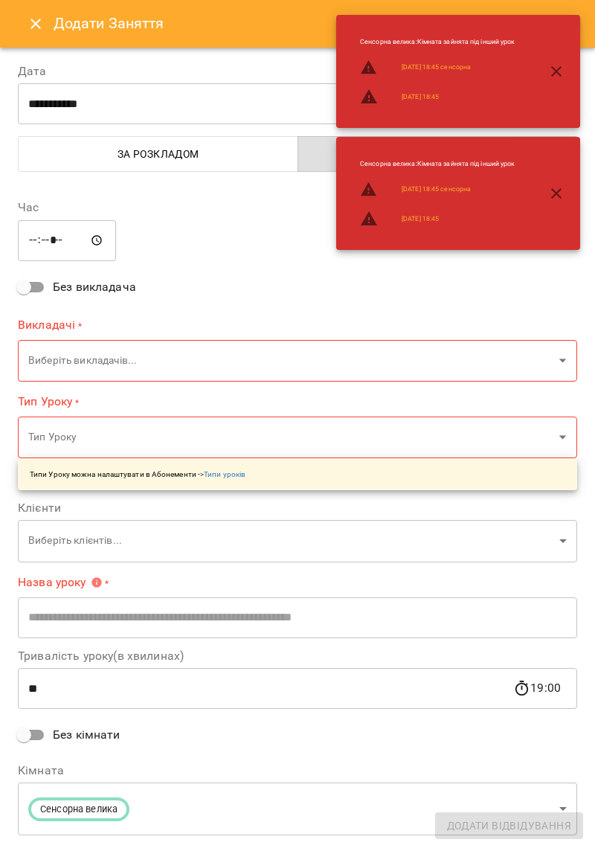
click at [21, 28] on button "Close" at bounding box center [36, 24] width 36 height 36
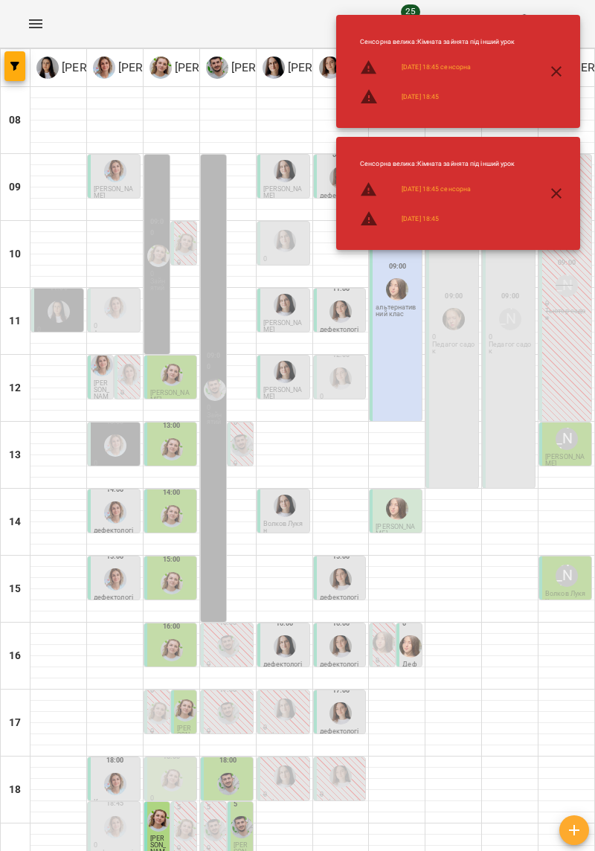
click at [562, 77] on icon "button" at bounding box center [556, 71] width 18 height 18
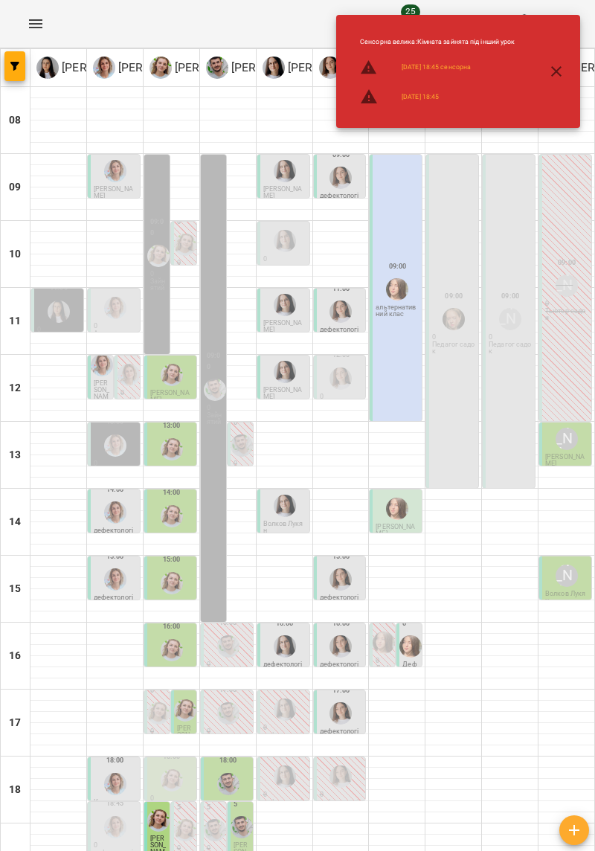
click at [560, 66] on icon "button" at bounding box center [556, 71] width 18 height 18
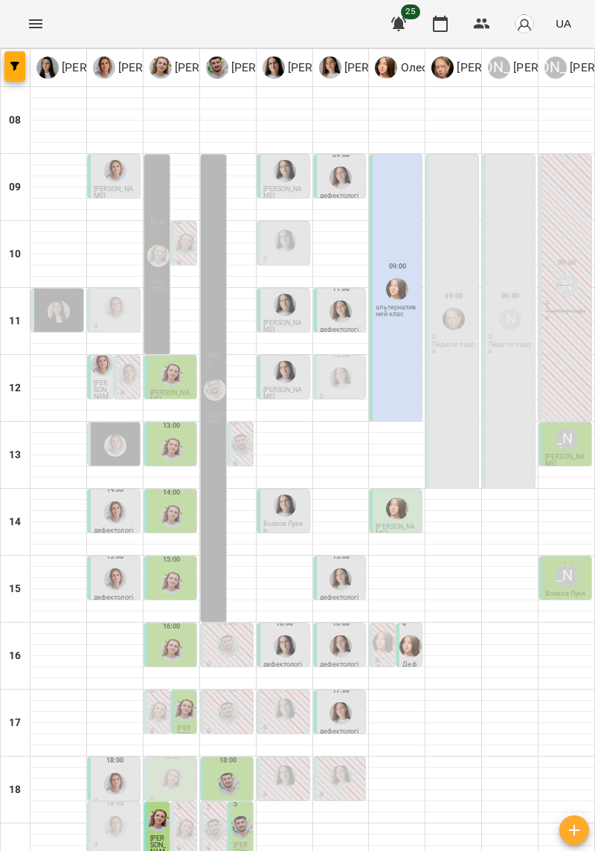
click at [568, 565] on div "[PERSON_NAME]" at bounding box center [567, 576] width 22 height 22
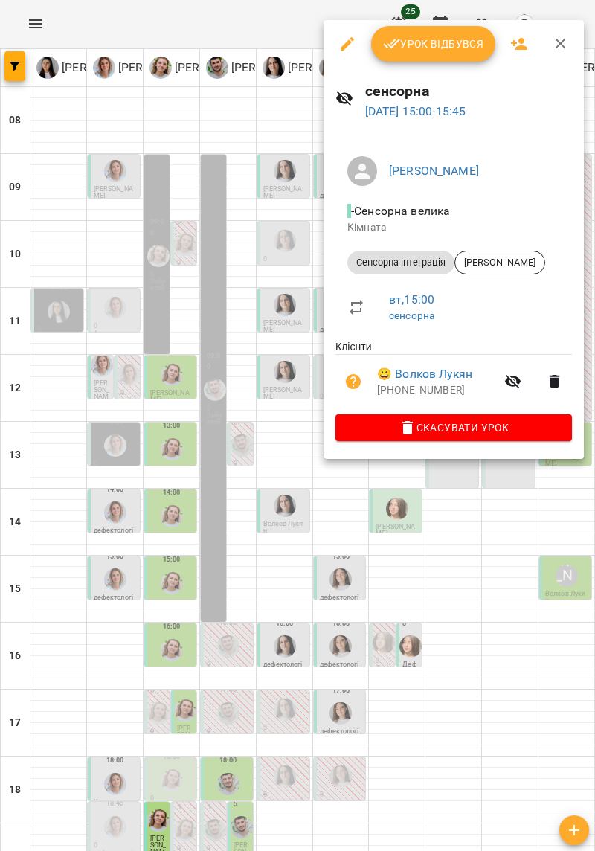
click at [550, 573] on div at bounding box center [297, 425] width 595 height 851
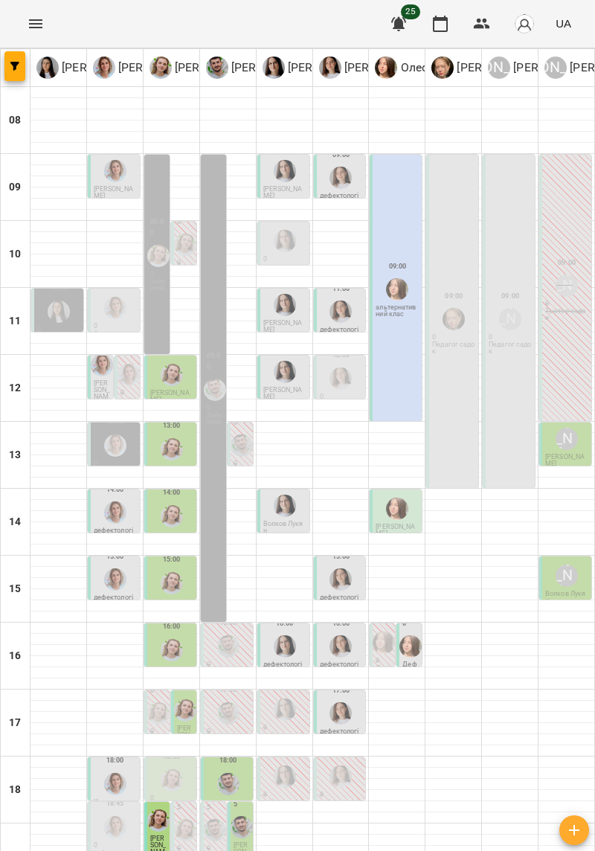
scroll to position [122, 0]
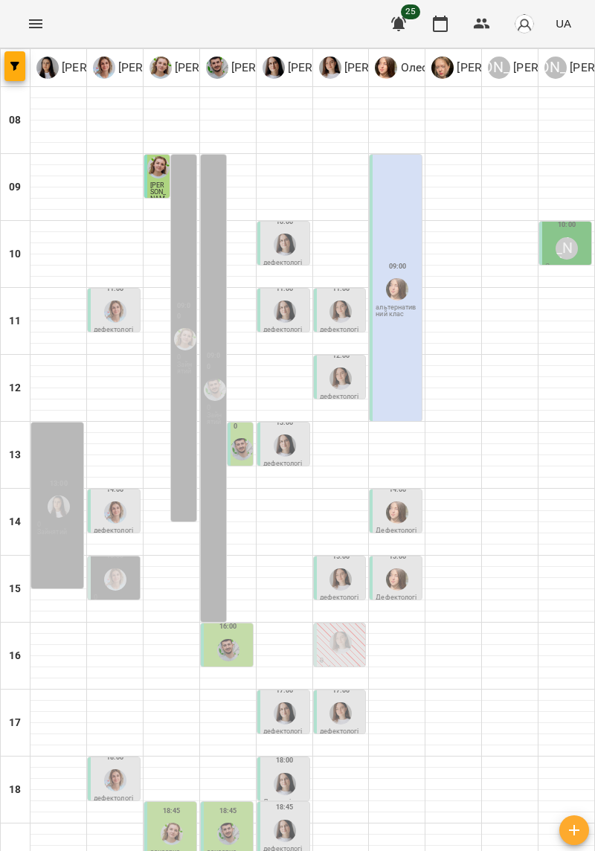
scroll to position [0, 0]
click at [573, 243] on div "[PERSON_NAME]" at bounding box center [567, 248] width 22 height 22
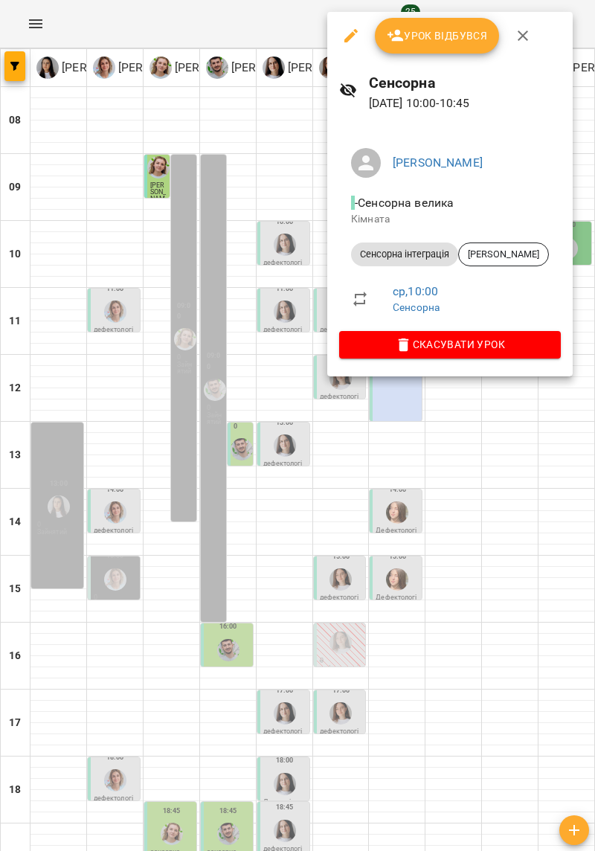
click at [538, 608] on div at bounding box center [297, 425] width 595 height 851
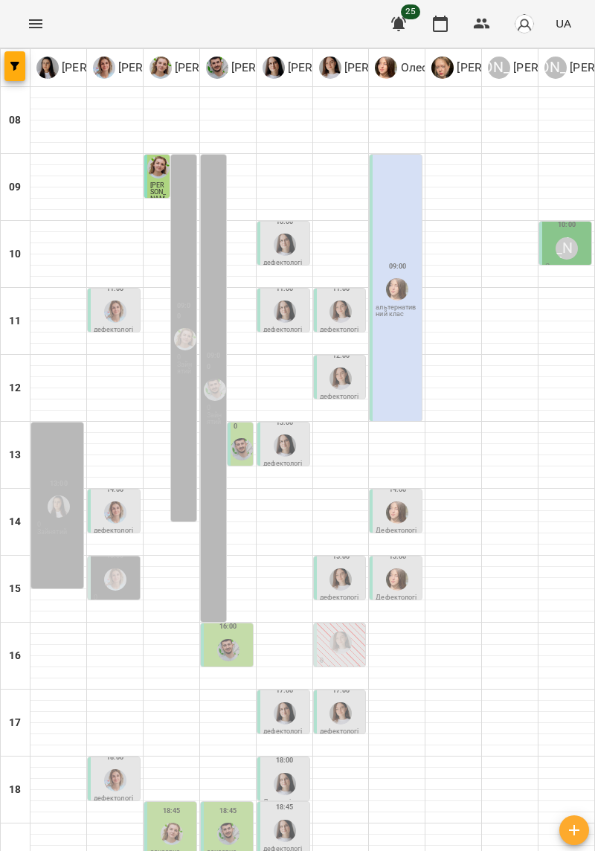
scroll to position [122, 0]
click at [287, 820] on img "Іванна Вінтонович" at bounding box center [285, 831] width 22 height 22
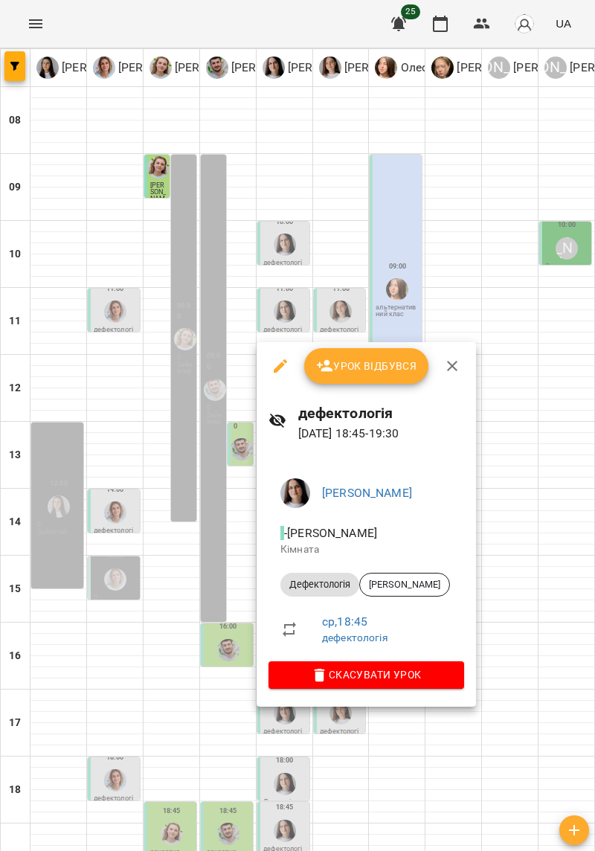
click at [522, 583] on div at bounding box center [297, 425] width 595 height 851
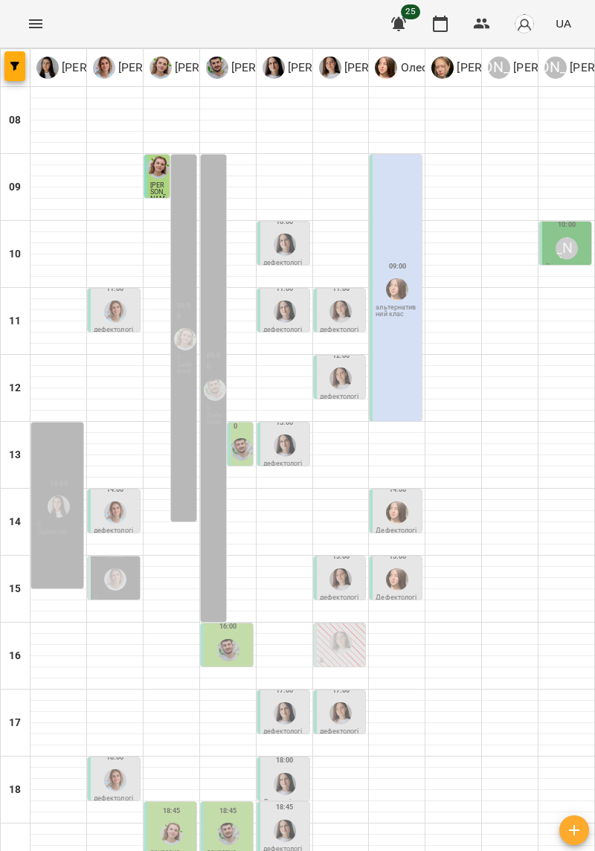
click at [287, 773] on img "Іванна Вінтонович" at bounding box center [285, 784] width 22 height 22
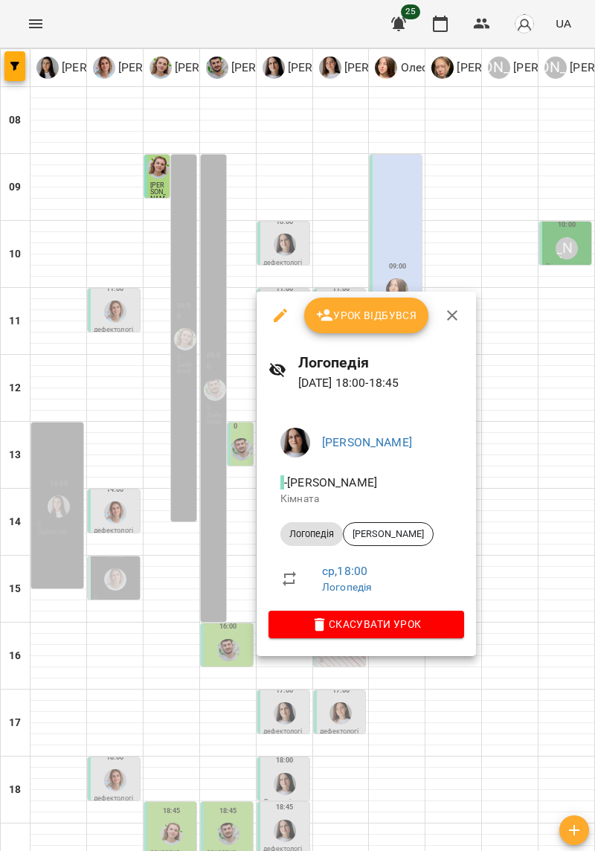
click at [530, 655] on div at bounding box center [297, 425] width 595 height 851
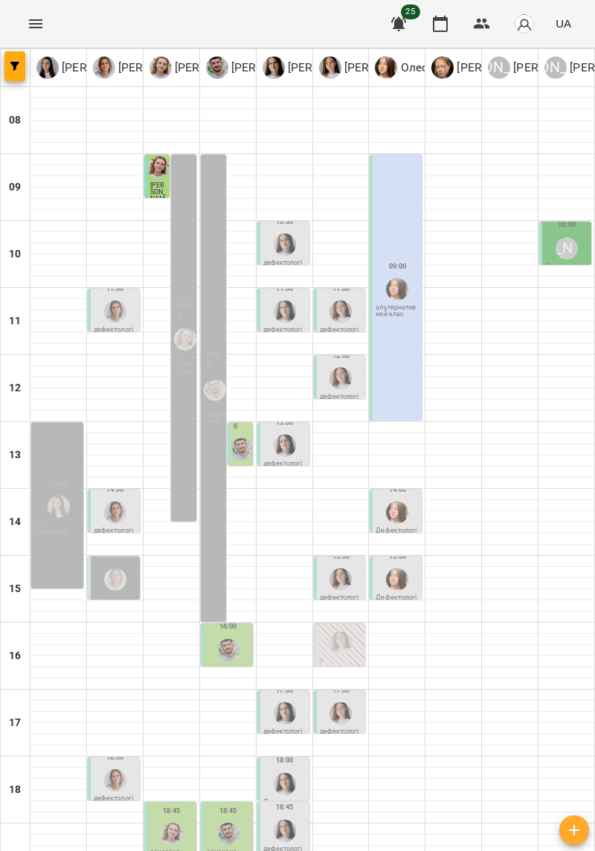
click at [295, 699] on div at bounding box center [285, 713] width 28 height 28
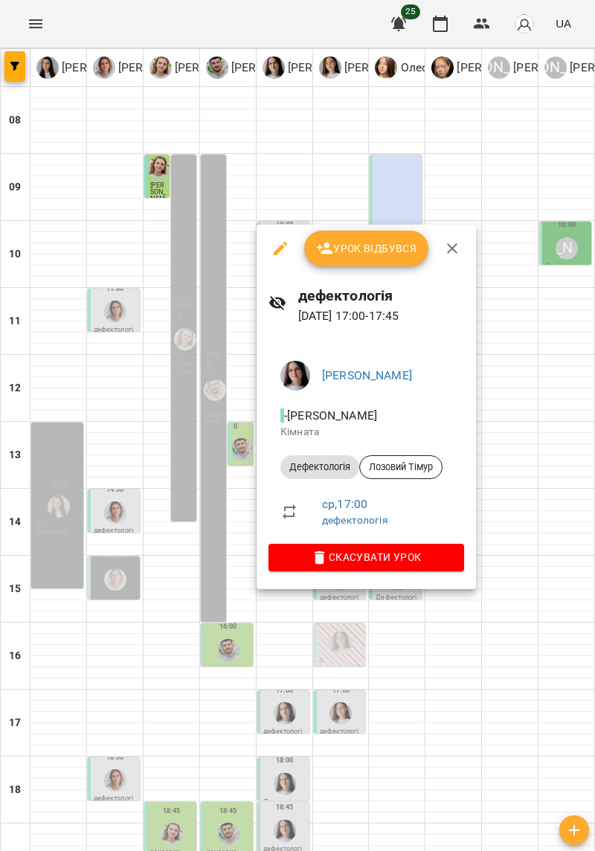
click at [522, 626] on div at bounding box center [297, 425] width 595 height 851
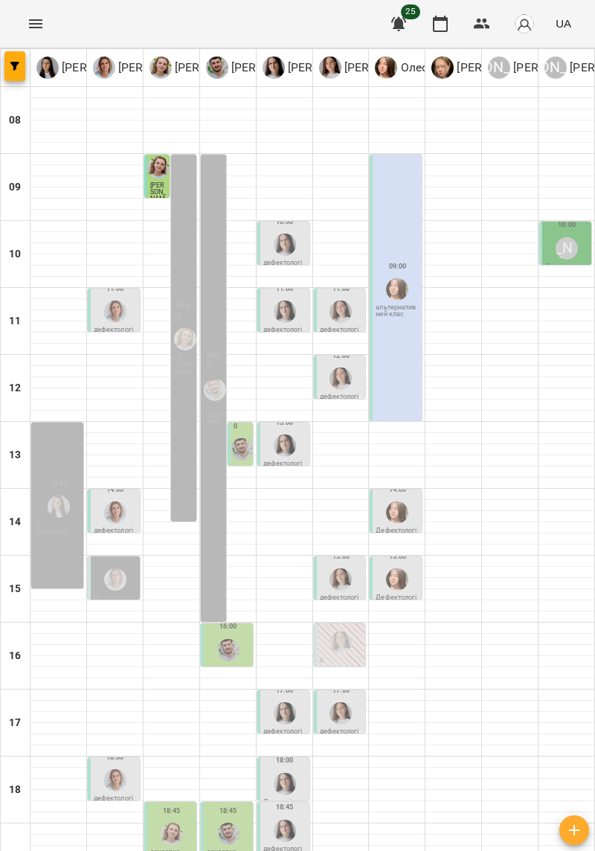
click at [458, 623] on div at bounding box center [453, 628] width 56 height 11
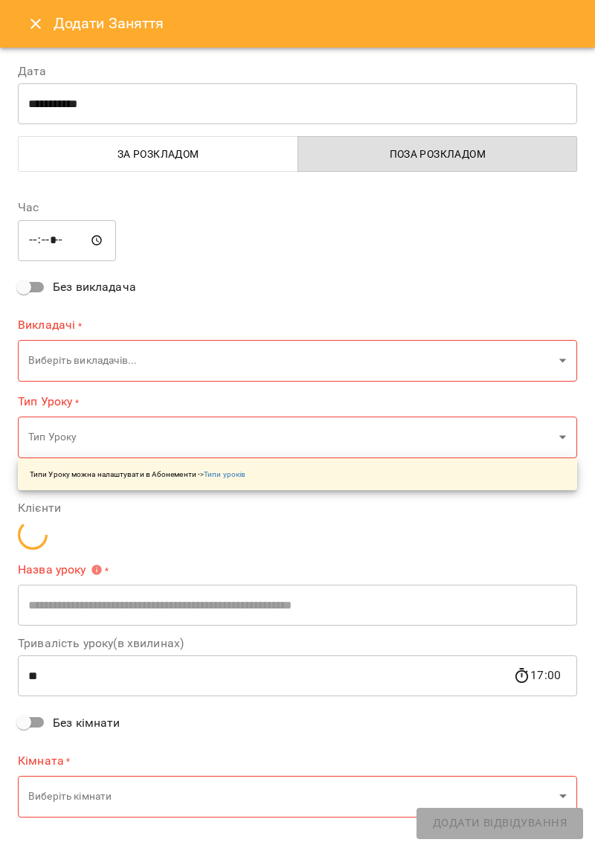
type input "**********"
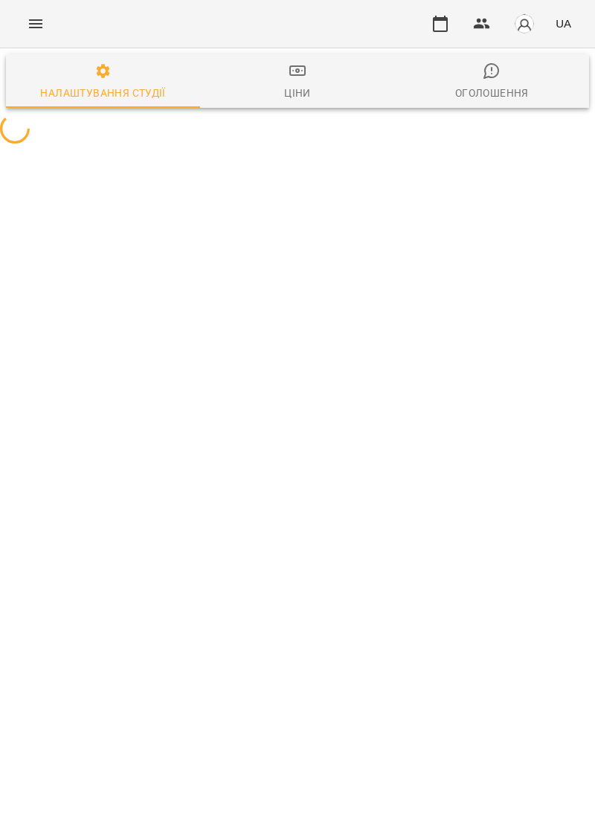
select select "**"
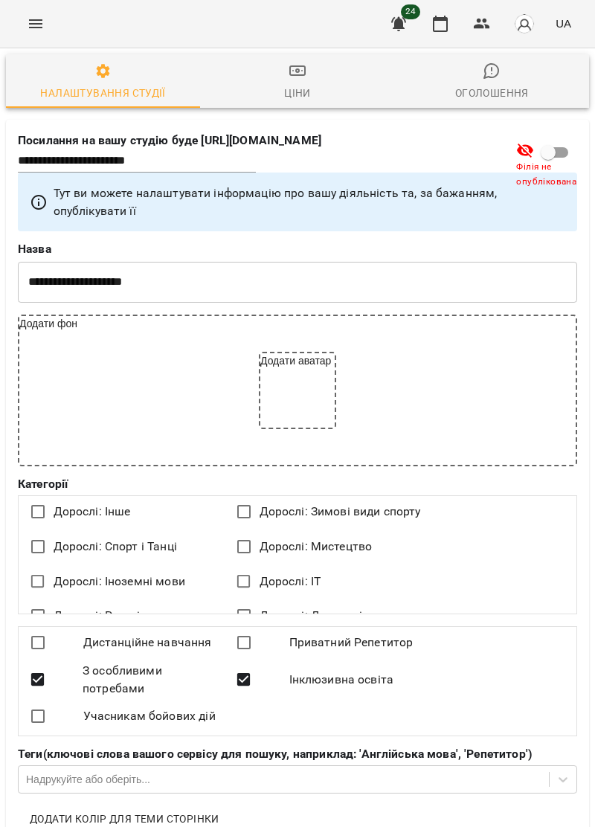
click at [26, 28] on button "Menu" at bounding box center [36, 24] width 36 height 36
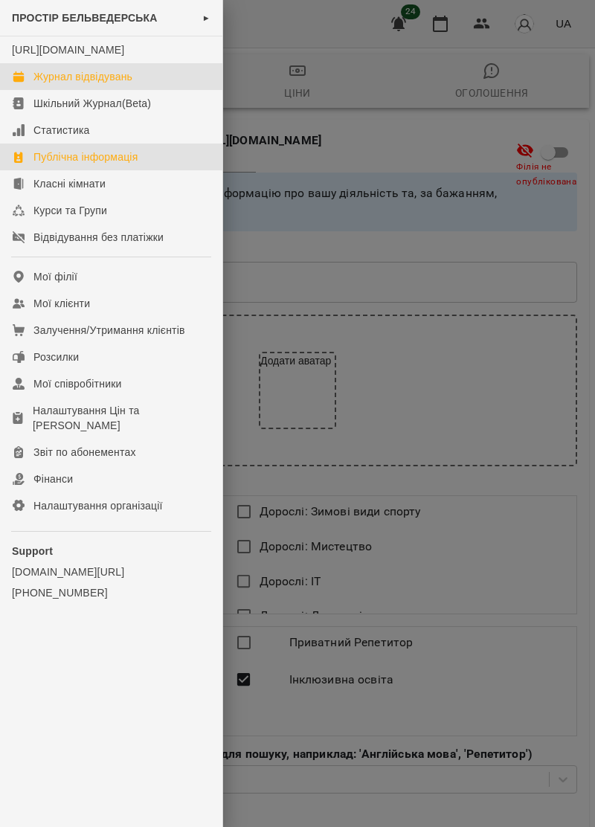
click at [38, 90] on link "Журнал відвідувань" at bounding box center [111, 76] width 222 height 27
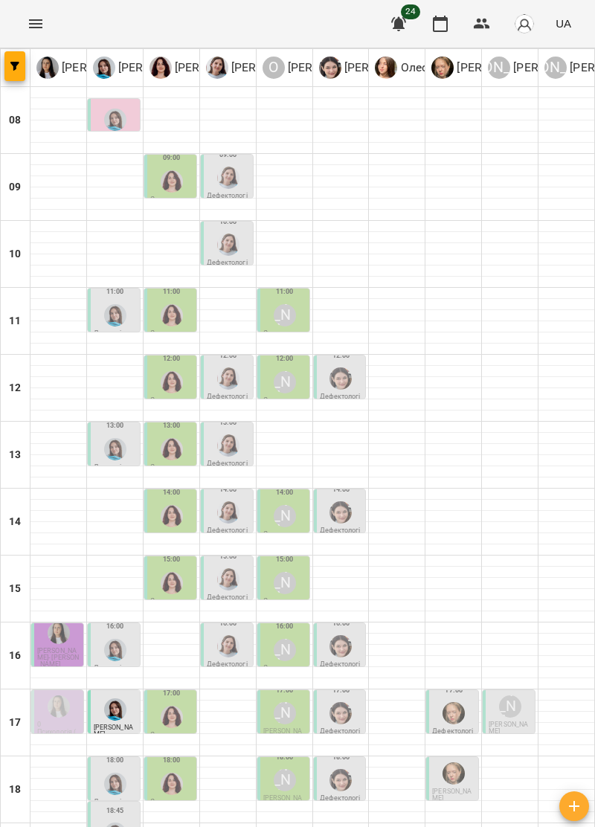
click at [36, 34] on button "Menu" at bounding box center [36, 24] width 36 height 36
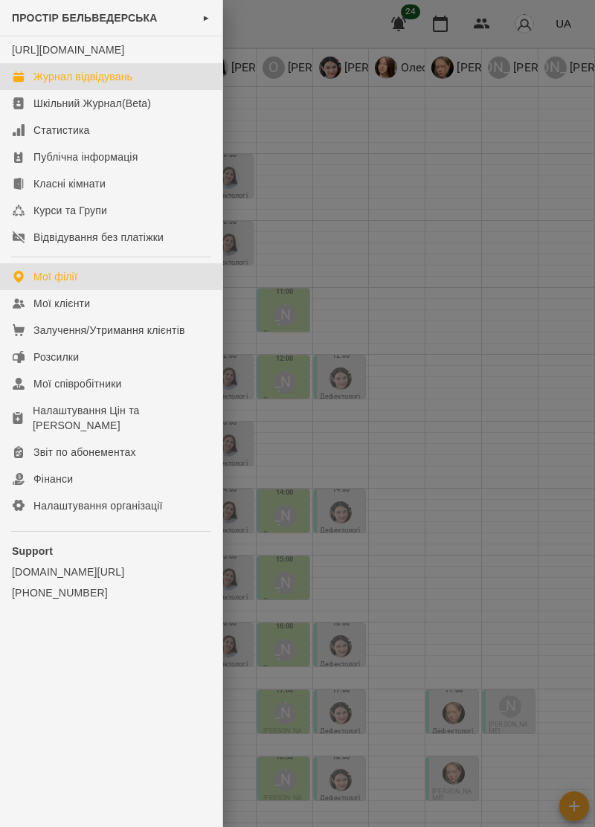
click at [49, 290] on link "Мої філії" at bounding box center [111, 276] width 222 height 27
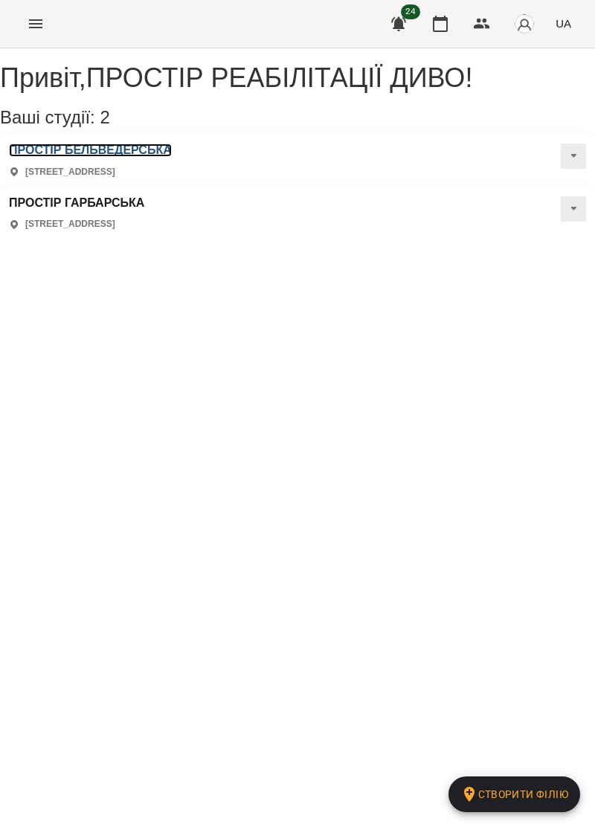
click at [73, 157] on h3 "ПРОСТІР БЕЛЬВЕДЕРСЬКА" at bounding box center [90, 150] width 163 height 13
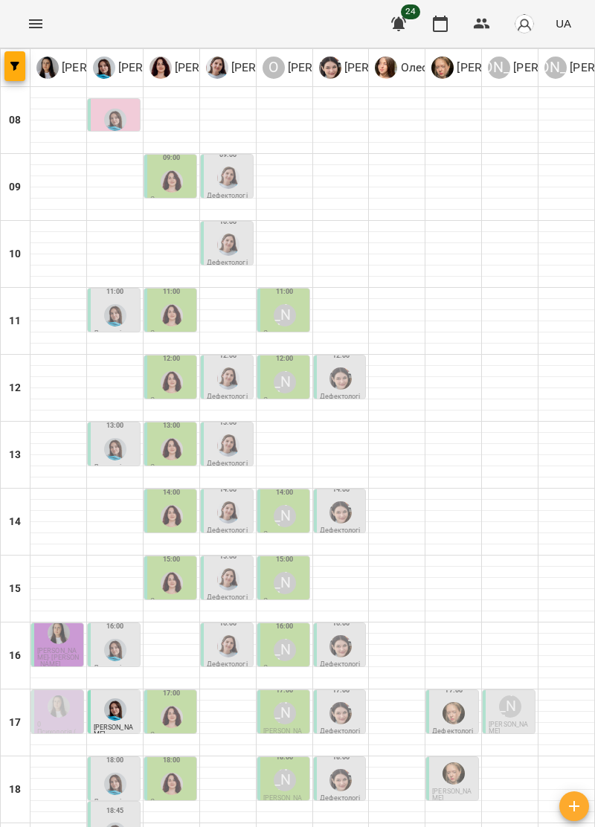
click at [105, 311] on img "Тетяна Хомин" at bounding box center [115, 315] width 22 height 22
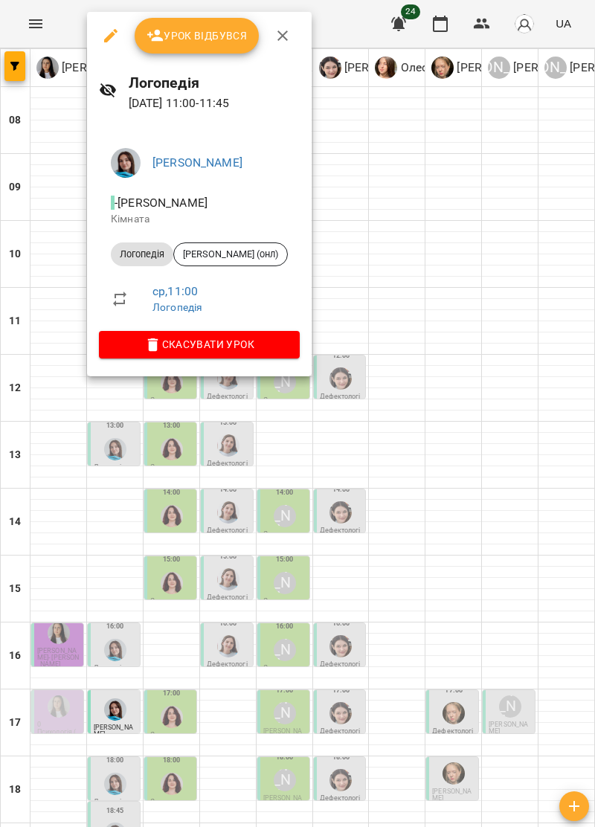
click at [489, 553] on div at bounding box center [297, 413] width 595 height 827
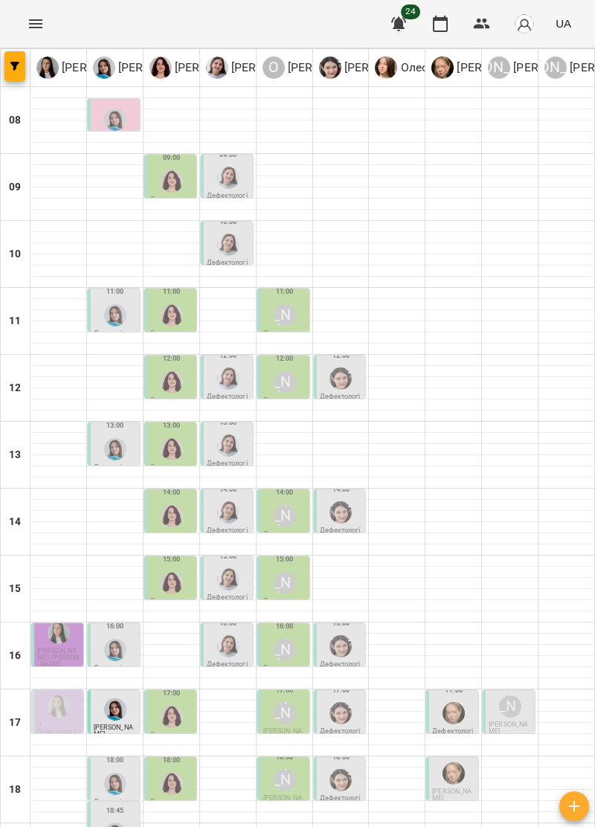
click at [98, 320] on div "11:00" at bounding box center [115, 306] width 43 height 46
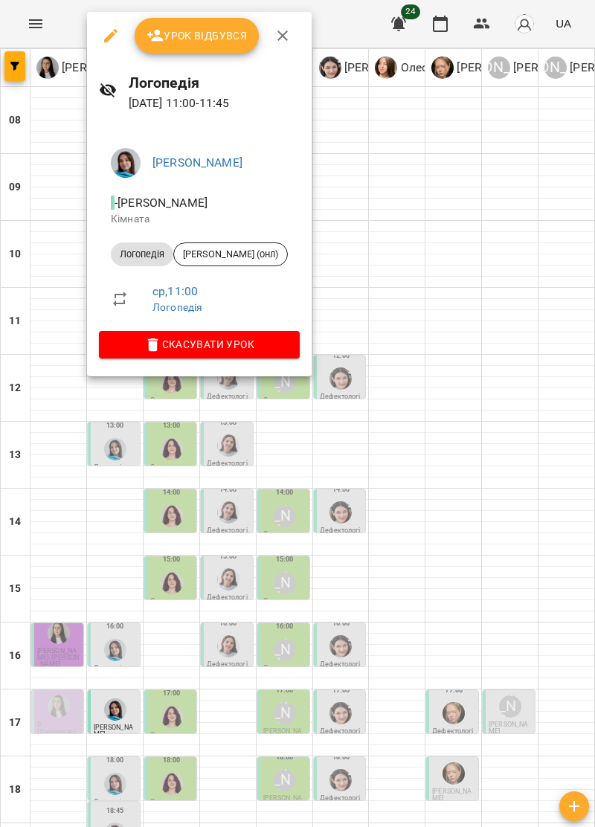
click at [507, 475] on div at bounding box center [297, 413] width 595 height 827
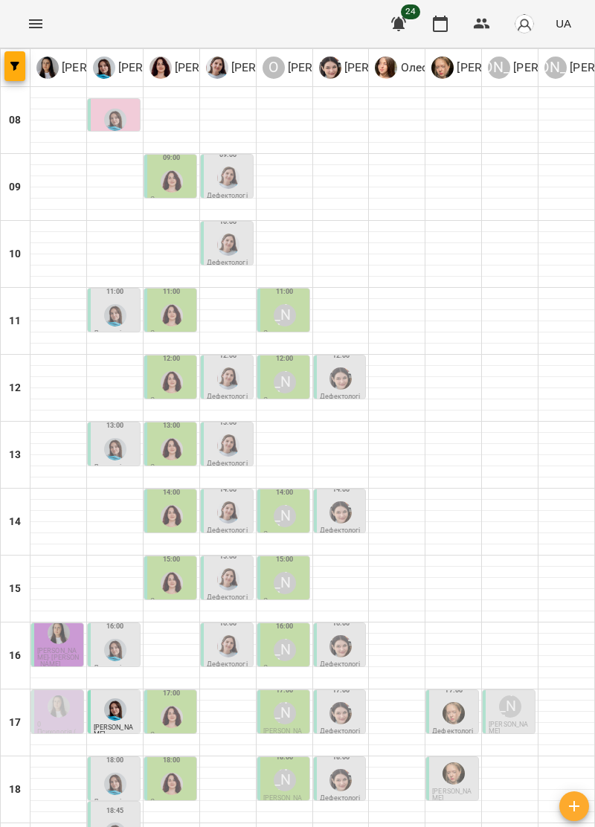
click at [103, 499] on div at bounding box center [115, 499] width 56 height 1
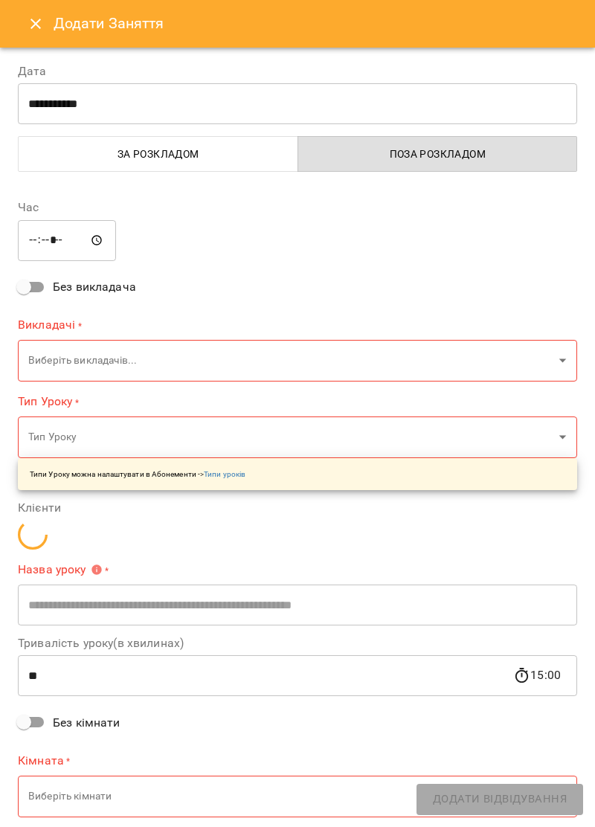
type input "**********"
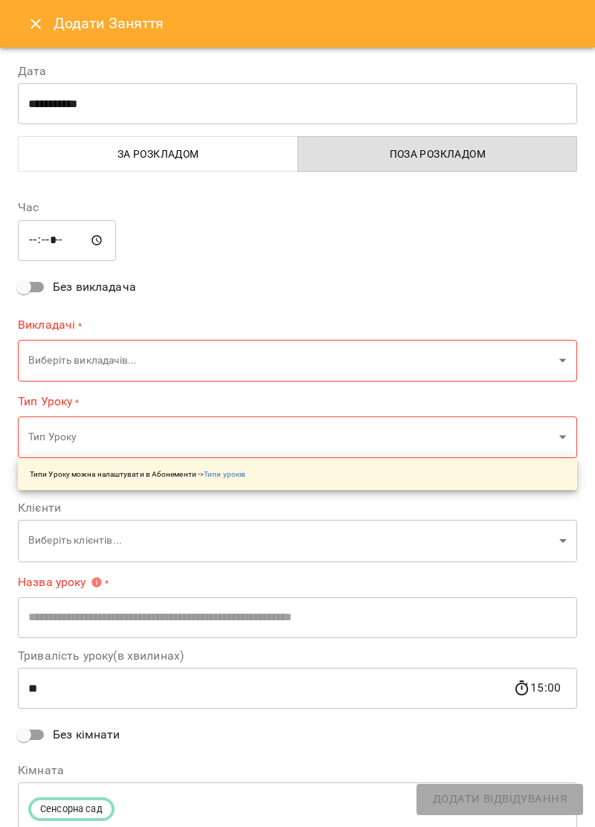
click at [25, 27] on button "Close" at bounding box center [36, 24] width 36 height 36
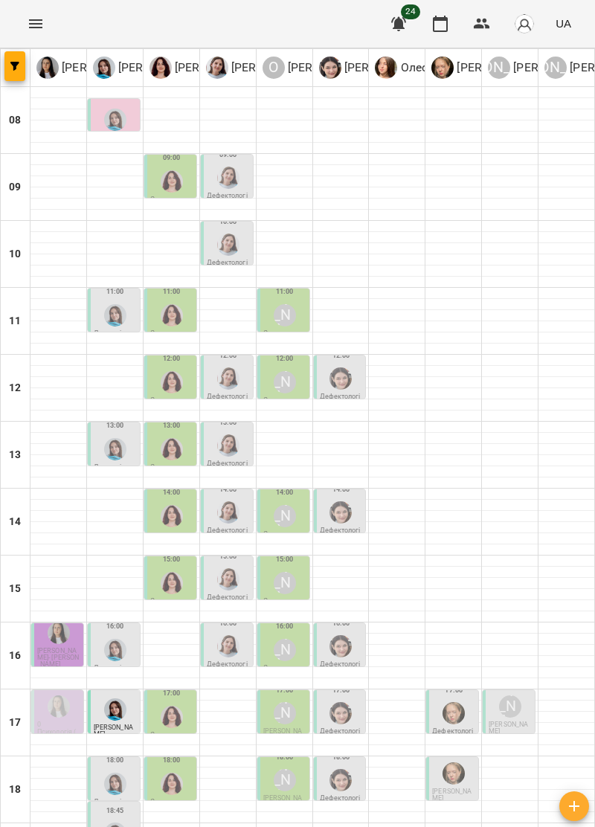
scroll to position [146, 0]
click at [109, 639] on img "Тетяна Хомин" at bounding box center [115, 650] width 22 height 22
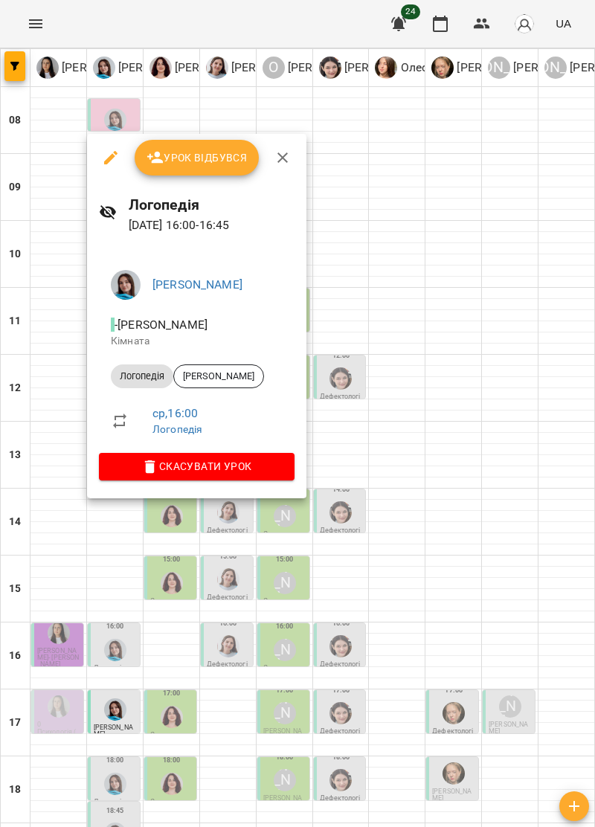
click at [499, 454] on div at bounding box center [297, 413] width 595 height 827
